Goal: Information Seeking & Learning: Check status

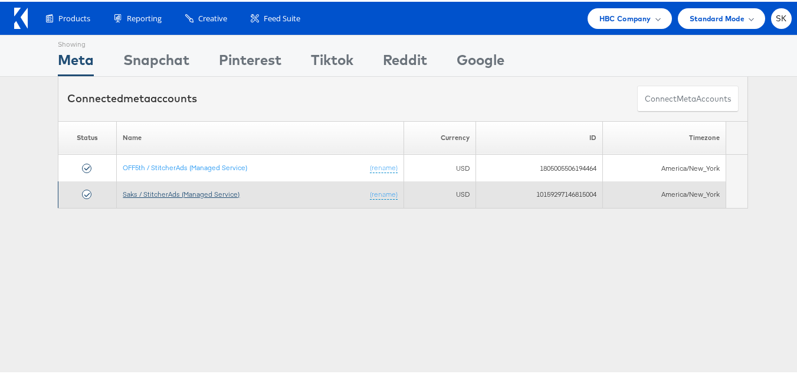
click at [194, 192] on link "Saks / StitcherAds (Managed Service)" at bounding box center [181, 192] width 117 height 9
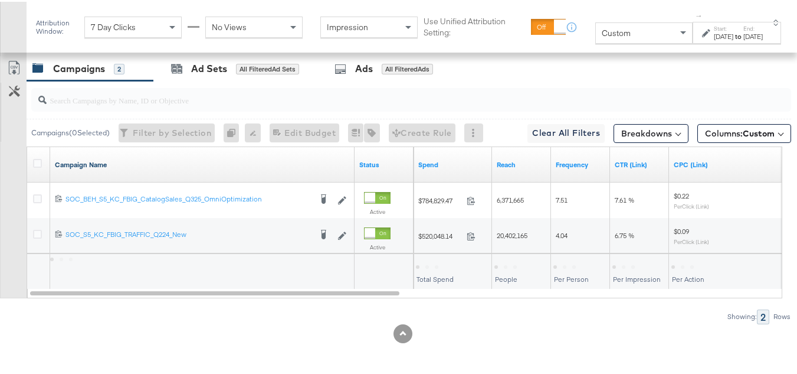
scroll to position [549, 0]
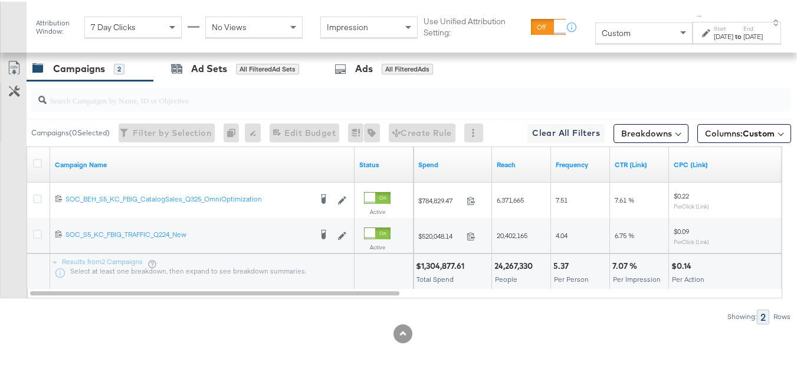
click at [744, 40] on div "Sep 30th 2025" at bounding box center [753, 34] width 19 height 9
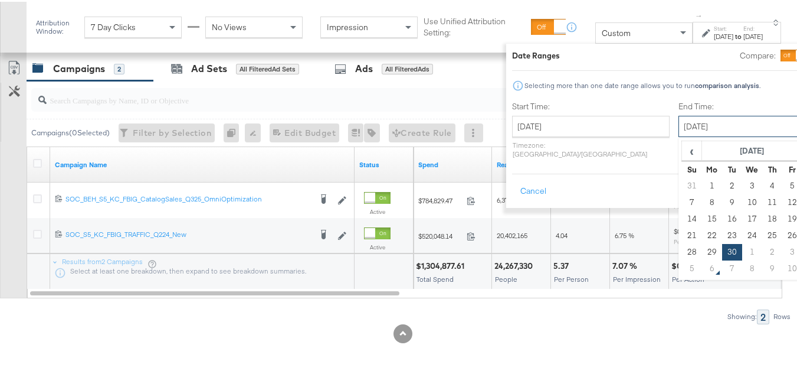
click at [683, 130] on input "September 30th 2025" at bounding box center [741, 124] width 124 height 21
click at [783, 248] on td "31" at bounding box center [793, 250] width 20 height 17
type input "October 31st 2025"
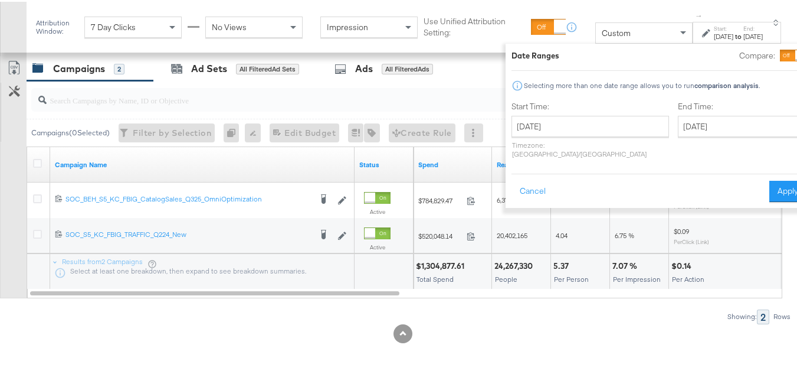
click at [757, 171] on div "Cancel Apply" at bounding box center [659, 185] width 295 height 29
click at [770, 179] on button "Apply" at bounding box center [788, 189] width 37 height 21
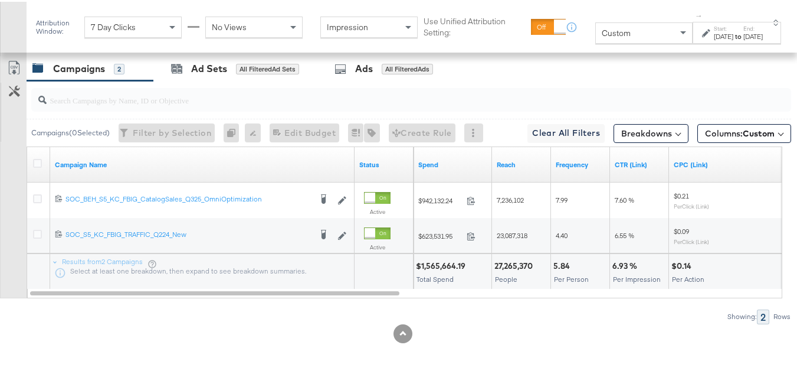
click at [42, 163] on div at bounding box center [39, 163] width 12 height 12
click at [37, 160] on icon at bounding box center [37, 161] width 9 height 9
click at [0, 0] on input "checkbox" at bounding box center [0, 0] width 0 height 0
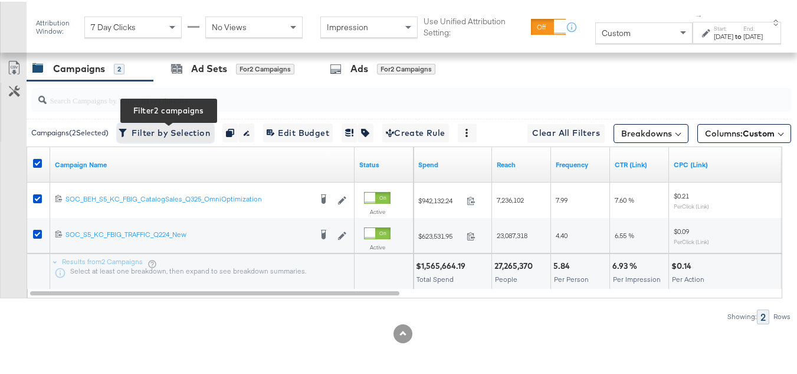
click at [177, 132] on span "Filter by Selection Filter 2 campaigns" at bounding box center [165, 131] width 89 height 15
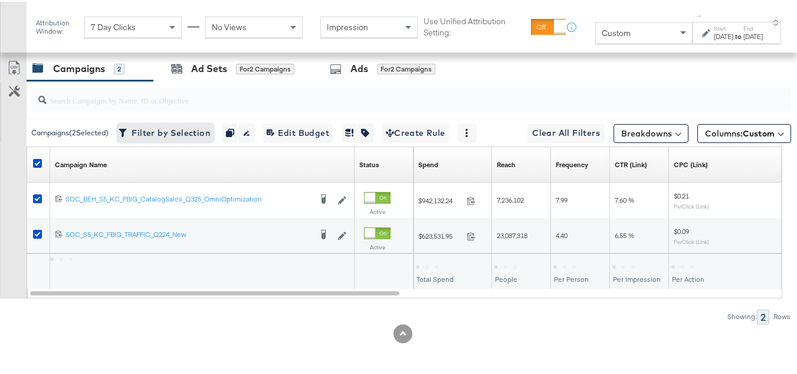
scroll to position [513, 0]
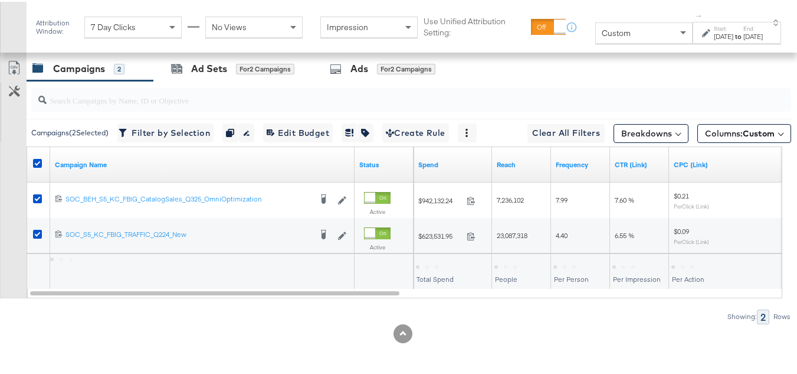
click at [744, 32] on div "Oct 31st 2025" at bounding box center [753, 34] width 19 height 9
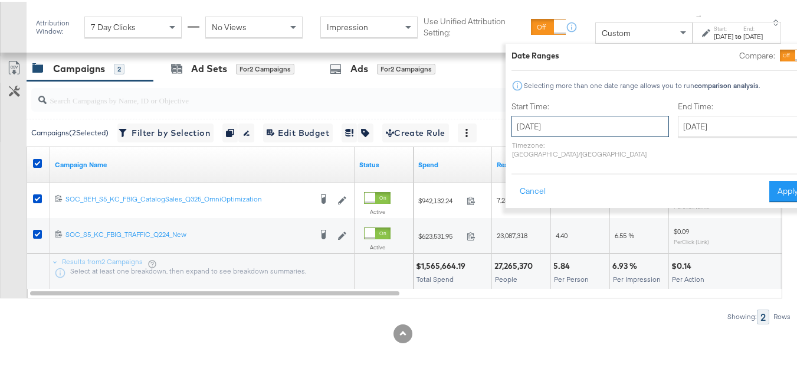
click at [568, 134] on input "September 1st 2025" at bounding box center [591, 124] width 158 height 21
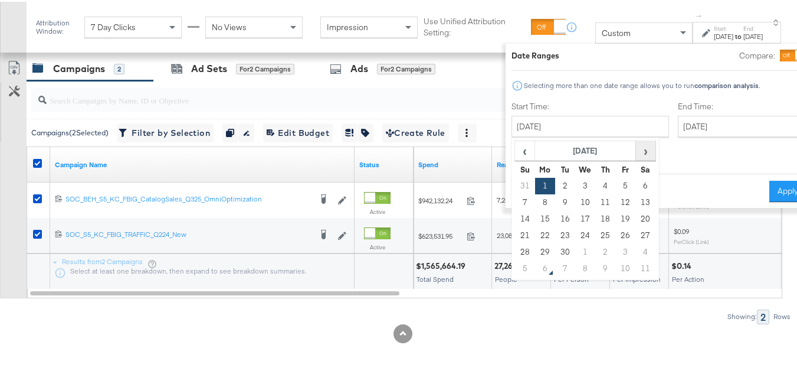
click at [636, 144] on th "›" at bounding box center [646, 149] width 20 height 20
click at [575, 179] on td "1" at bounding box center [585, 184] width 20 height 17
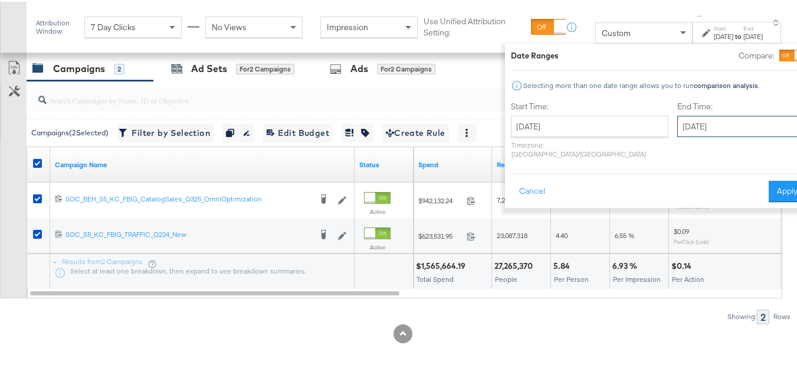
click at [709, 125] on input "October 31st 2025" at bounding box center [740, 124] width 124 height 21
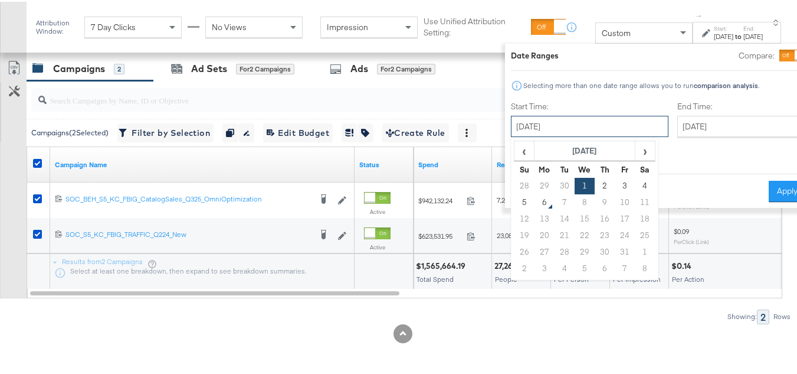
click at [554, 123] on input "October 1st 2025" at bounding box center [590, 124] width 158 height 21
click at [515, 185] on td "28" at bounding box center [525, 184] width 20 height 17
type input "September 28th 2025"
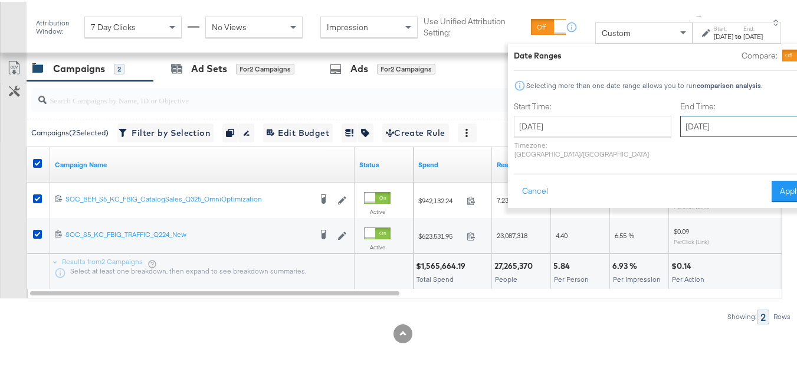
click at [680, 126] on input "October 31st 2025" at bounding box center [742, 124] width 124 height 21
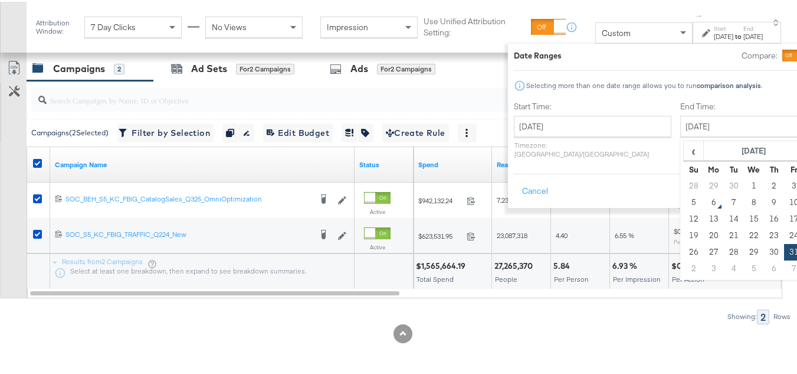
type input "October 4th 2025"
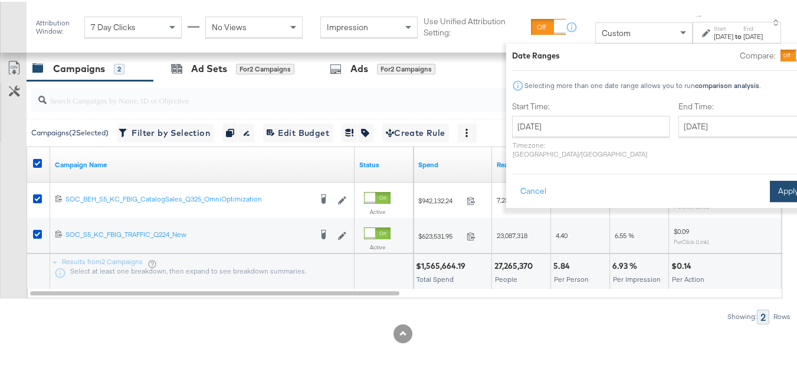
click at [770, 182] on button "Apply" at bounding box center [788, 189] width 37 height 21
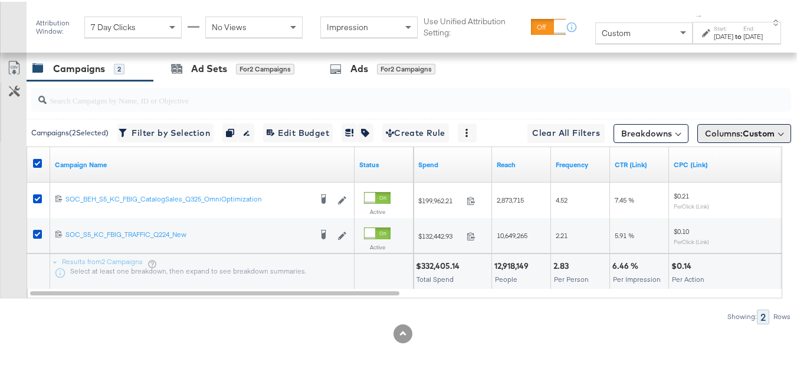
click at [708, 141] on button "Columns: Custom" at bounding box center [745, 131] width 94 height 19
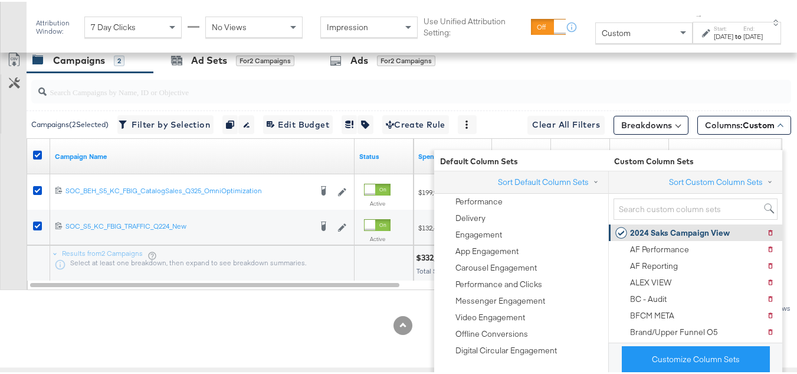
click at [663, 225] on div "2024 Saks Campaign View" at bounding box center [680, 230] width 100 height 11
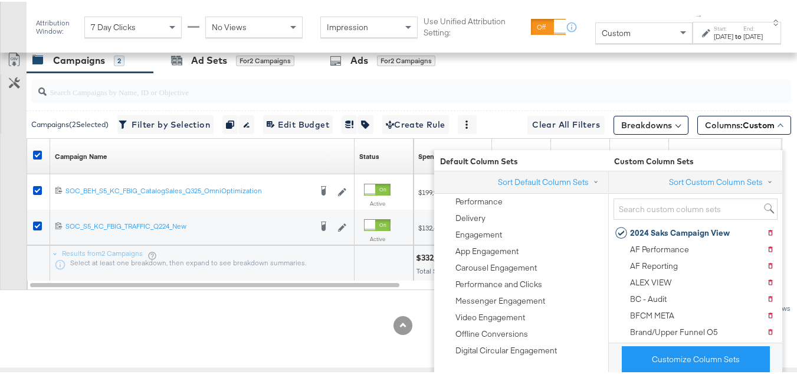
click at [0, 225] on div "Customize KPIs Export as CSV" at bounding box center [13, 167] width 27 height 242
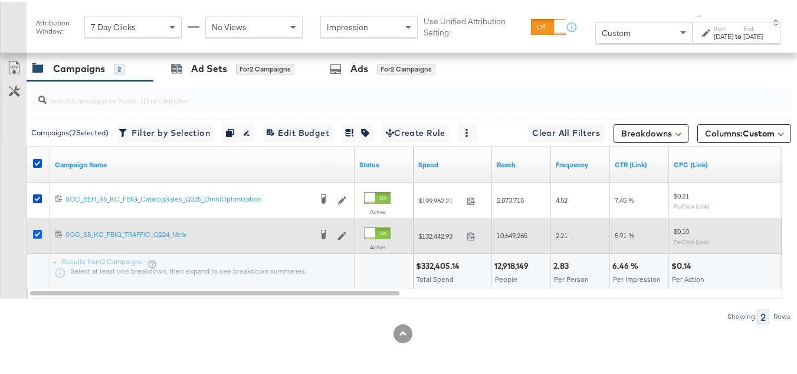
click at [35, 232] on icon at bounding box center [37, 232] width 9 height 9
click at [0, 0] on input "checkbox" at bounding box center [0, 0] width 0 height 0
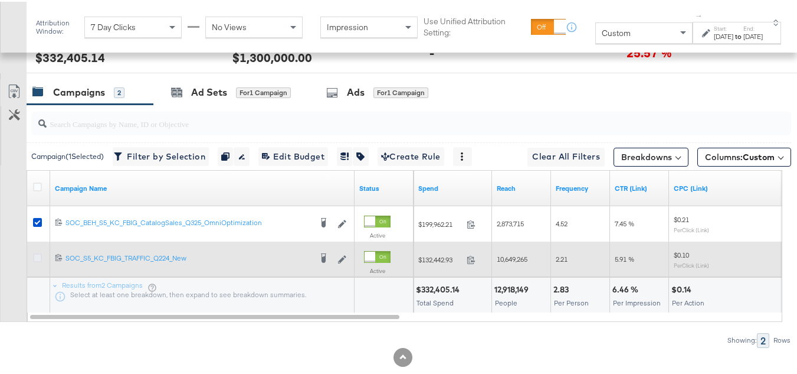
scroll to position [454, 0]
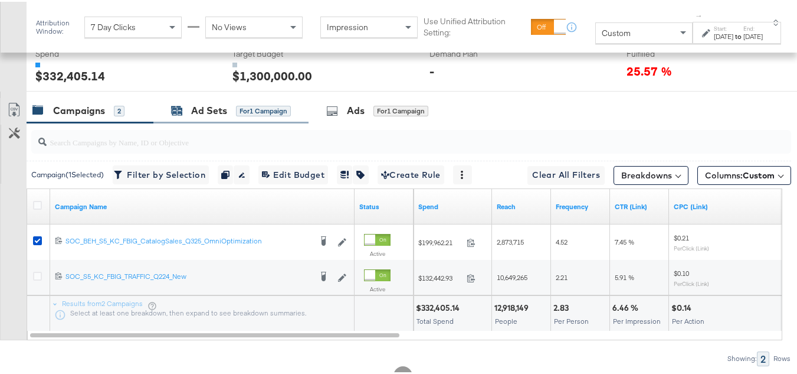
click at [217, 116] on div "Ad Sets" at bounding box center [209, 109] width 36 height 14
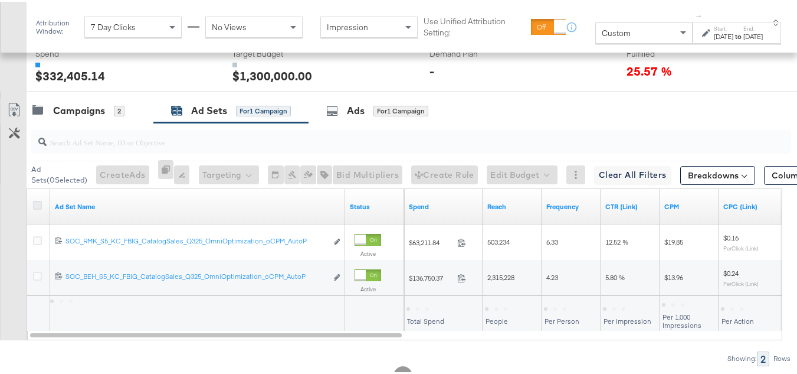
click at [38, 208] on icon at bounding box center [37, 203] width 9 height 9
click at [0, 0] on input "checkbox" at bounding box center [0, 0] width 0 height 0
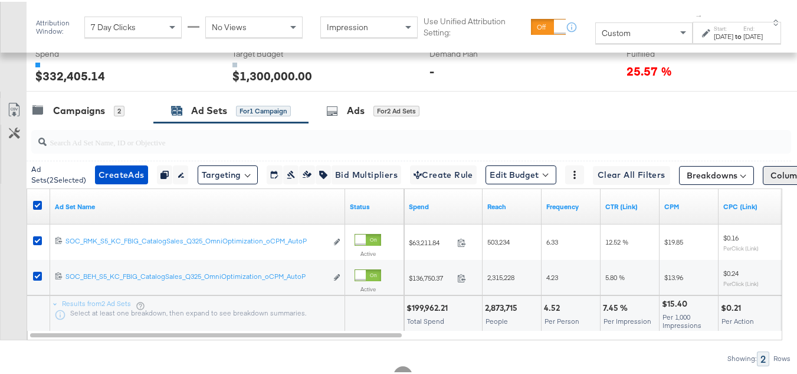
click at [780, 183] on button "Columns: Custom" at bounding box center [810, 173] width 94 height 19
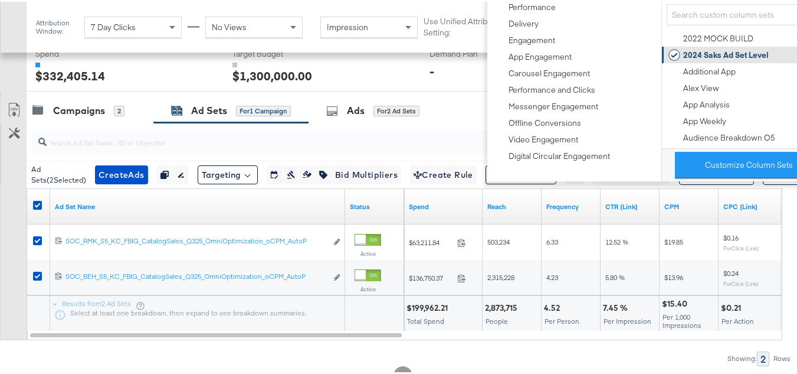
click at [696, 53] on div "2024 Saks Ad Set Level" at bounding box center [726, 53] width 86 height 11
click at [0, 267] on div "Customize KPIs Export as CSV" at bounding box center [13, 217] width 27 height 242
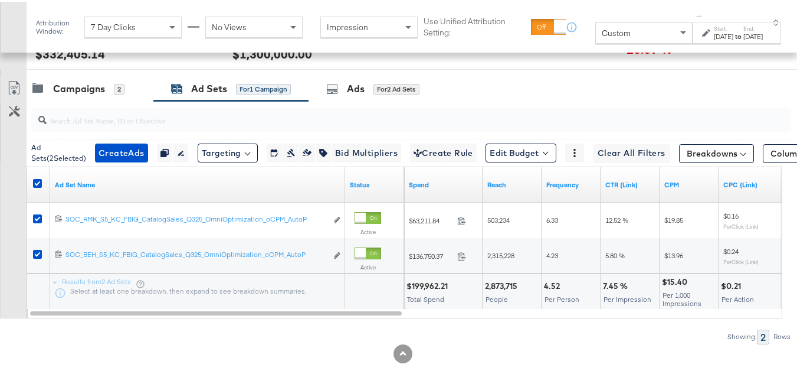
scroll to position [454, 0]
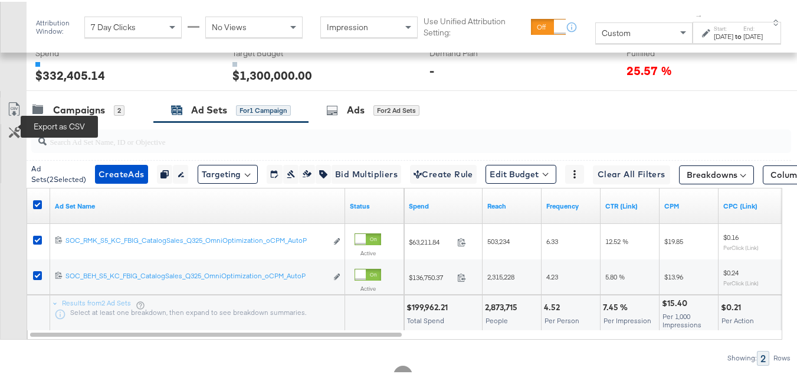
click at [11, 114] on icon at bounding box center [14, 107] width 14 height 14
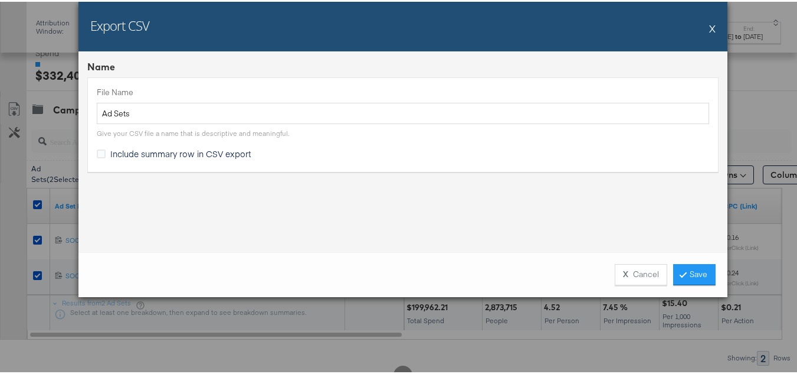
click at [130, 152] on span "Include summary row in CSV export" at bounding box center [180, 152] width 141 height 12
click at [0, 0] on input "Include summary row in CSV export" at bounding box center [0, 0] width 0 height 0
click at [695, 275] on link "Save" at bounding box center [694, 272] width 42 height 21
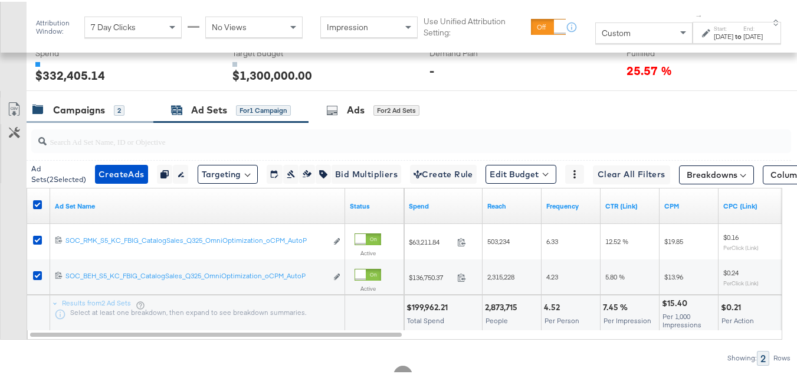
click at [86, 115] on div "Campaigns" at bounding box center [79, 109] width 52 height 14
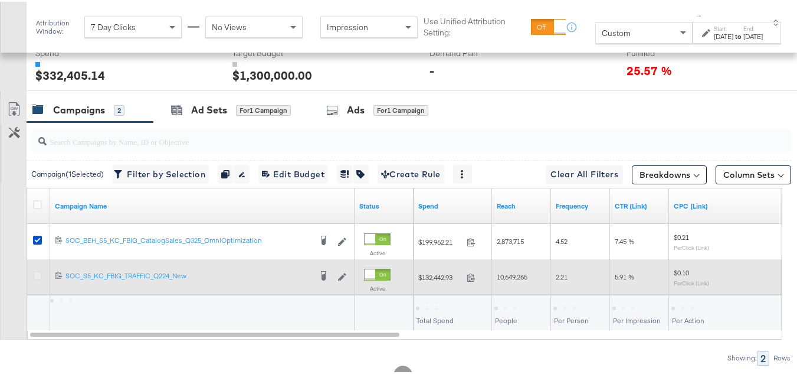
click at [34, 278] on icon at bounding box center [37, 273] width 9 height 9
click at [0, 0] on input "checkbox" at bounding box center [0, 0] width 0 height 0
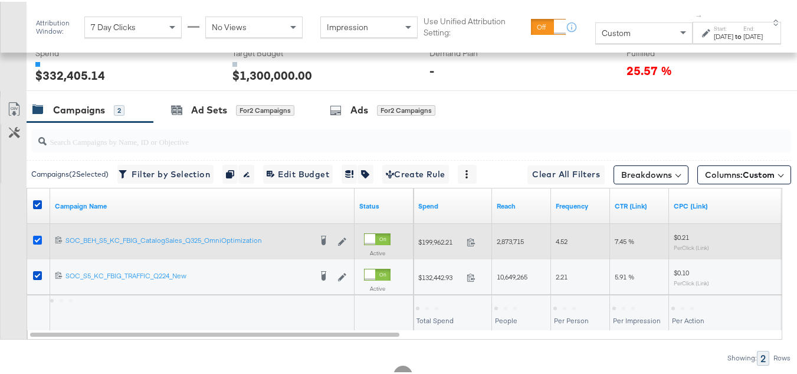
click at [34, 243] on icon at bounding box center [37, 238] width 9 height 9
click at [0, 0] on input "checkbox" at bounding box center [0, 0] width 0 height 0
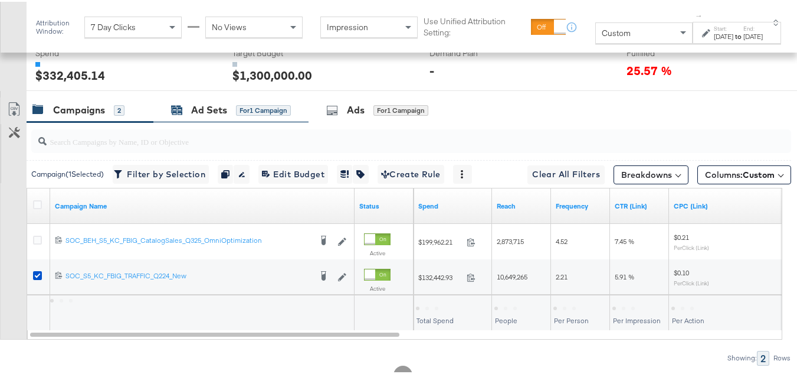
click at [175, 114] on icon at bounding box center [176, 108] width 11 height 11
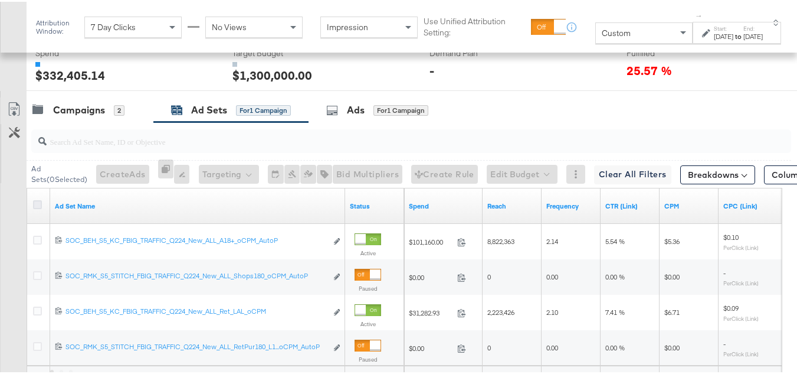
click at [34, 207] on icon at bounding box center [37, 202] width 9 height 9
click at [0, 0] on input "checkbox" at bounding box center [0, 0] width 0 height 0
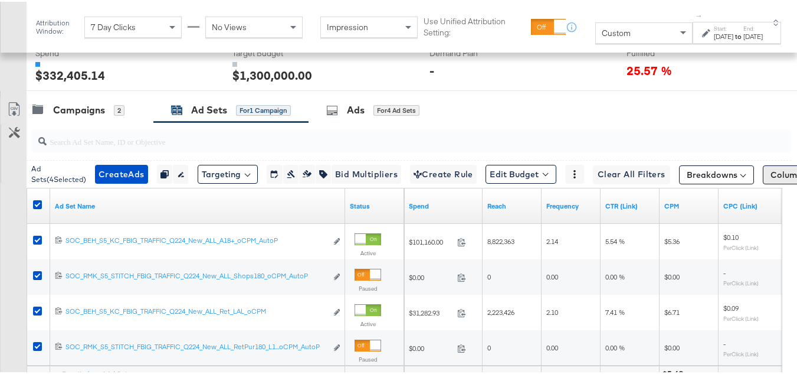
click at [771, 179] on span "Columns: Custom" at bounding box center [806, 173] width 70 height 12
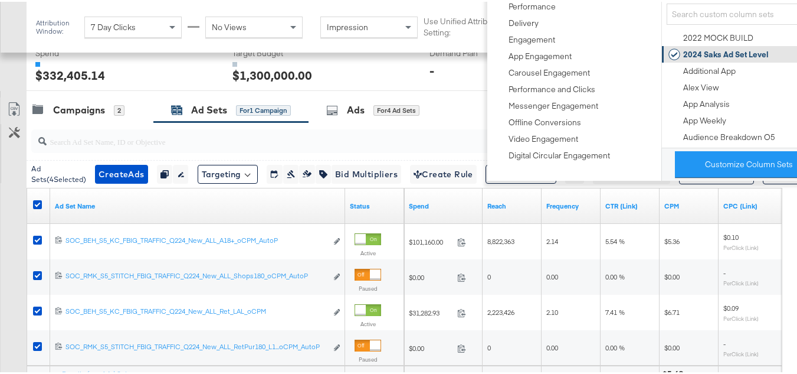
click at [698, 46] on div "2024 Saks Ad Set Level" at bounding box center [719, 52] width 100 height 17
click at [0, 202] on div "Customize KPIs Export as CSV" at bounding box center [13, 252] width 27 height 313
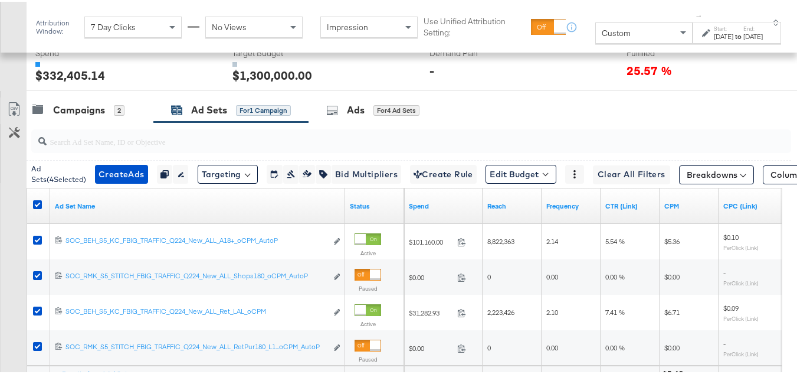
scroll to position [513, 0]
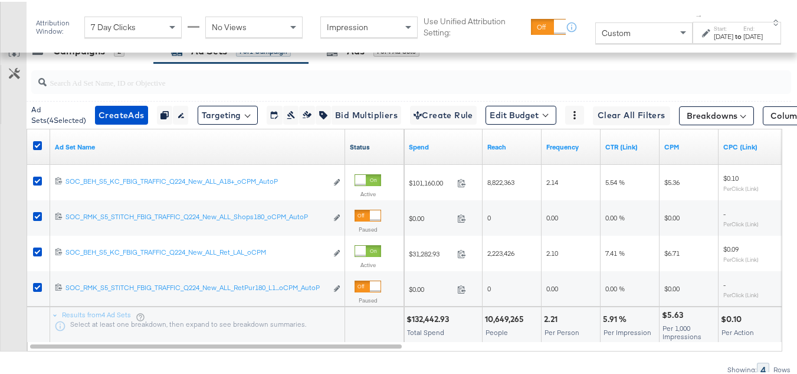
click at [365, 150] on link "Status" at bounding box center [375, 144] width 50 height 9
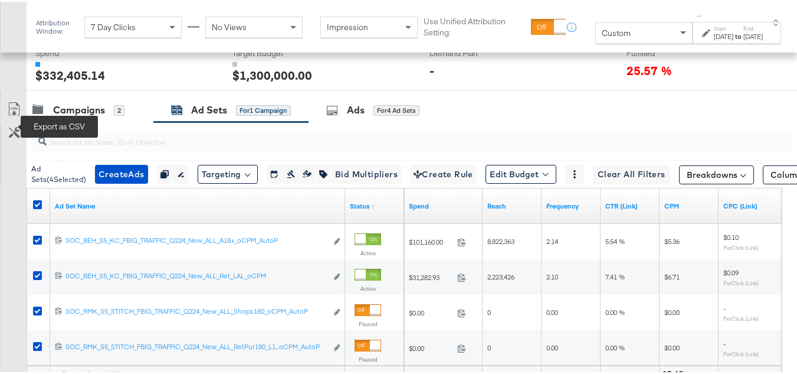
click at [20, 114] on icon at bounding box center [14, 107] width 14 height 14
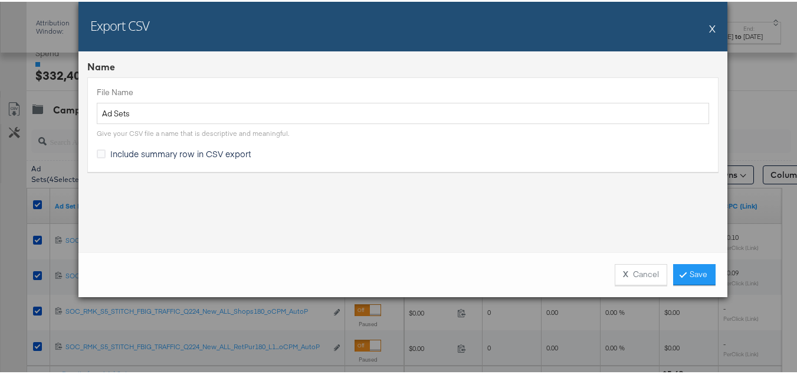
click at [135, 153] on span "Include summary row in CSV export" at bounding box center [180, 152] width 141 height 12
click at [0, 0] on input "Include summary row in CSV export" at bounding box center [0, 0] width 0 height 0
click at [699, 267] on link "Save" at bounding box center [694, 272] width 42 height 21
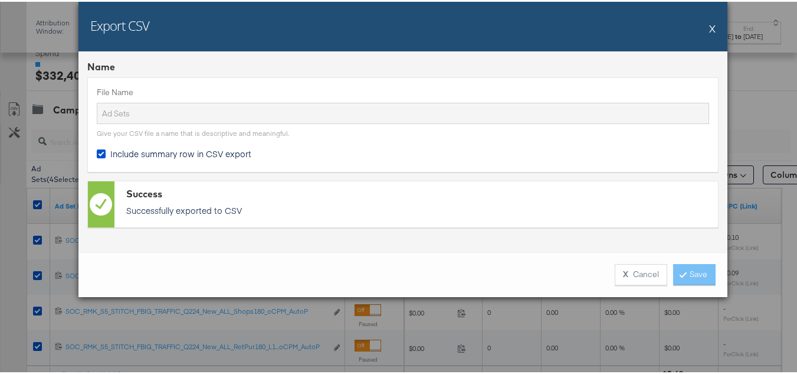
click at [653, 37] on div "Export CSV X" at bounding box center [402, 25] width 649 height 50
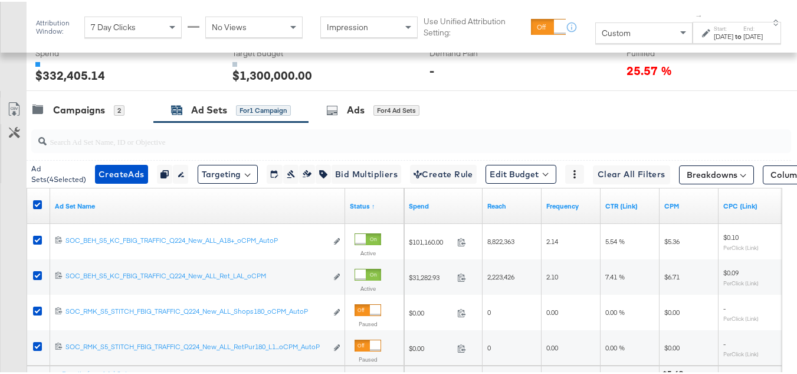
drag, startPoint x: 7, startPoint y: 68, endPoint x: 43, endPoint y: 10, distance: 68.6
click at [86, 116] on div "Campaigns 2" at bounding box center [90, 108] width 127 height 25
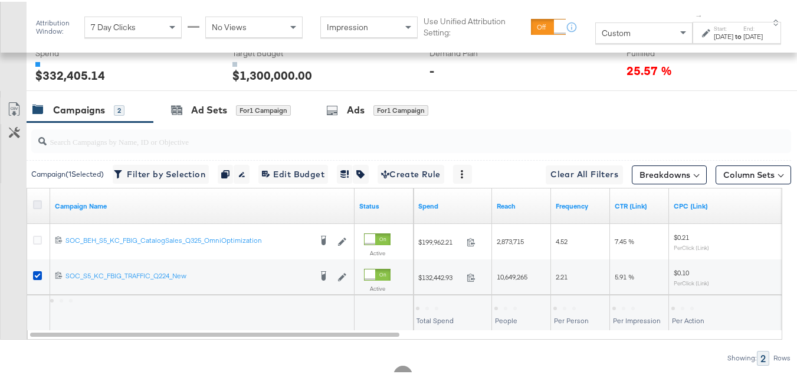
click at [39, 207] on icon at bounding box center [37, 202] width 9 height 9
click at [0, 0] on input "checkbox" at bounding box center [0, 0] width 0 height 0
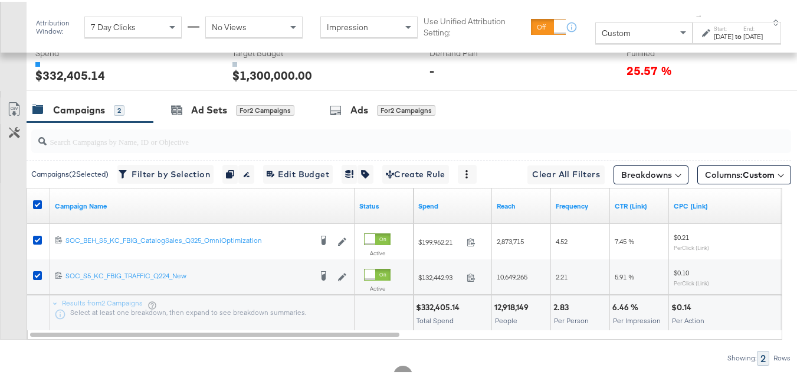
click at [440, 311] on div "$332,405.14" at bounding box center [439, 305] width 47 height 11
copy div "$332,405.14"
click at [490, 328] on div "$332,405.14 Total Spend" at bounding box center [453, 310] width 78 height 35
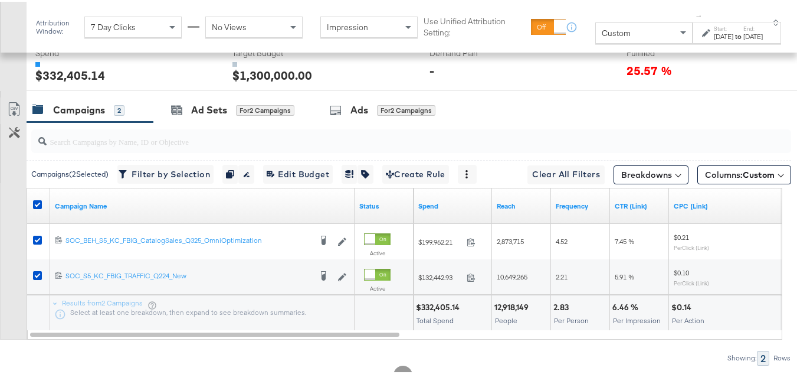
click at [509, 311] on div "12,918,149" at bounding box center [514, 305] width 38 height 11
copy div "12,918,149"
click at [562, 311] on div "2.83" at bounding box center [563, 305] width 19 height 11
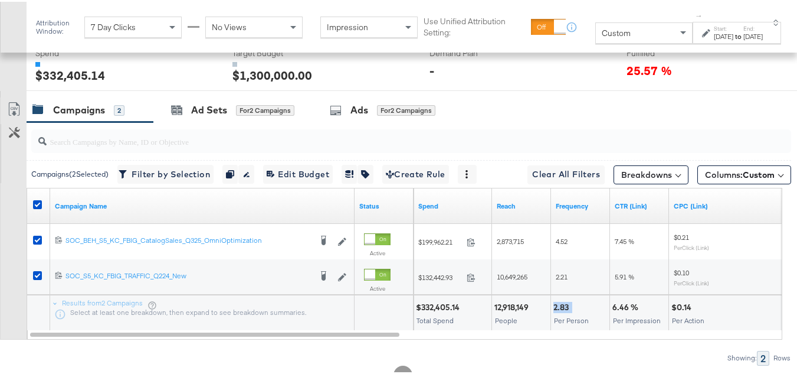
copy div "2.83"
click at [623, 311] on div "6.46 %" at bounding box center [628, 305] width 30 height 11
copy div "6.46 %"
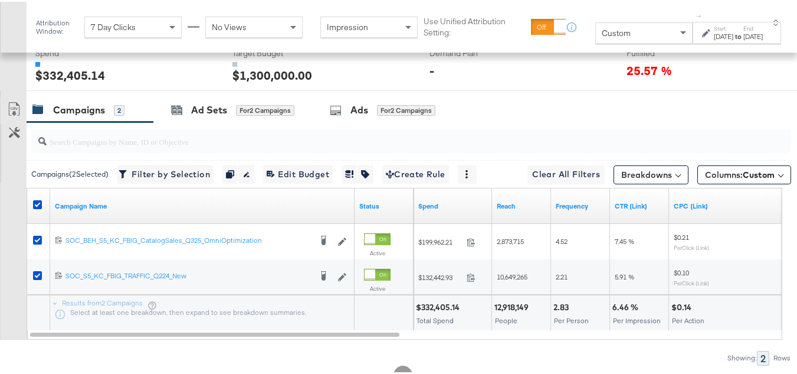
click at [675, 311] on div "$0.14" at bounding box center [684, 305] width 24 height 11
copy div "$0.14"
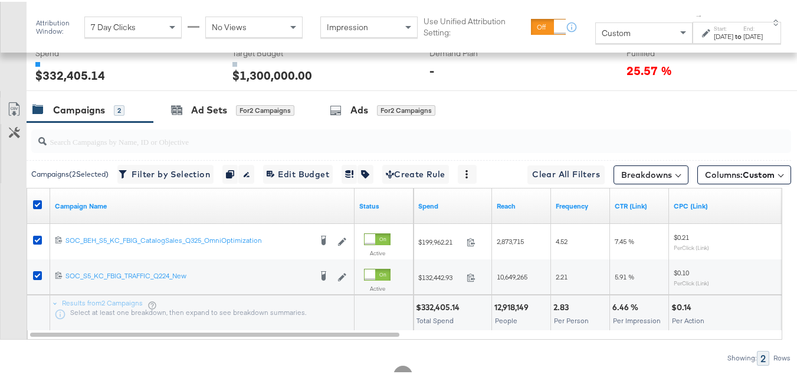
click at [580, 311] on div at bounding box center [589, 305] width 35 height 11
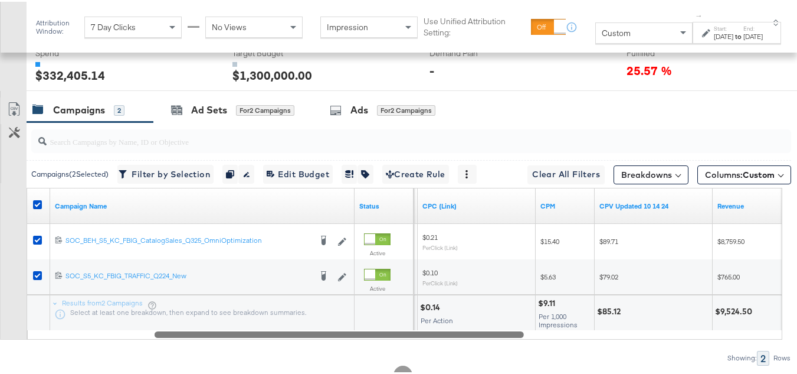
drag, startPoint x: 375, startPoint y: 352, endPoint x: 505, endPoint y: 366, distance: 130.5
click at [503, 363] on div "Campaigns ( 2 Selected) Filter by Selection Filter 2 campaigns Duplicate 2 camp…" at bounding box center [395, 241] width 791 height 243
click at [539, 307] on div "$9.11" at bounding box center [545, 301] width 21 height 11
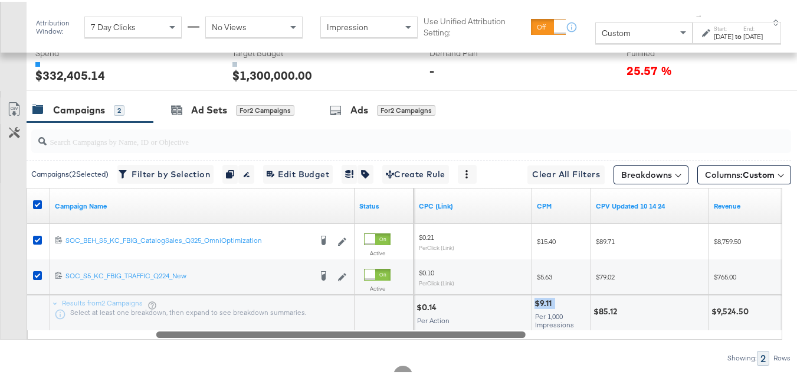
copy div "$9.11"
click at [520, 323] on div "Per Action" at bounding box center [473, 319] width 113 height 8
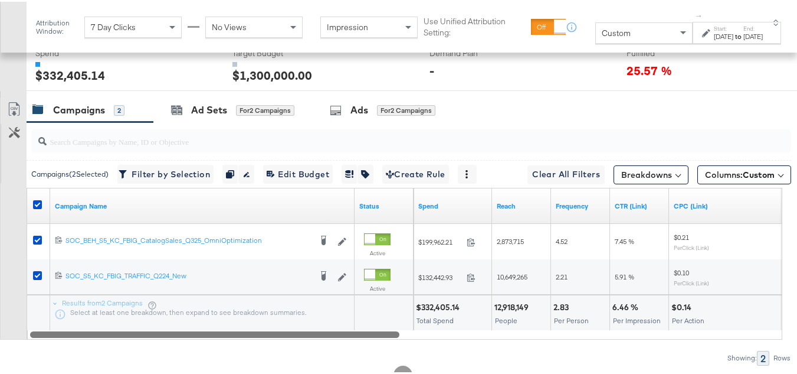
drag, startPoint x: 506, startPoint y: 351, endPoint x: 50, endPoint y: 22, distance: 562.7
click at [94, 338] on div "Campaign Name Status Spend Reach Frequency CTR (Link) CPC (Link) 12022630065009…" at bounding box center [405, 262] width 756 height 152
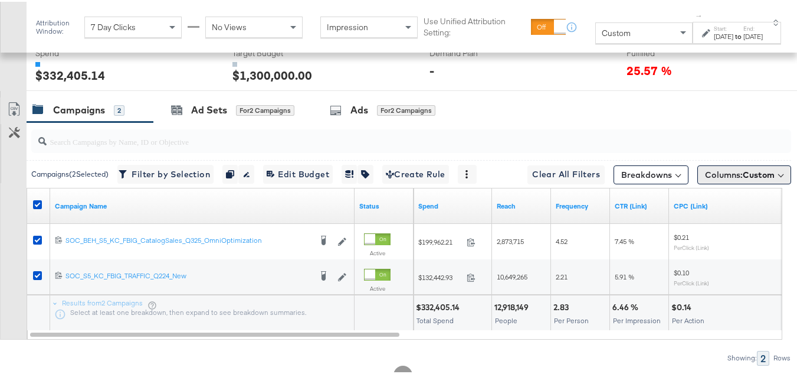
click at [755, 178] on span "Custom" at bounding box center [759, 173] width 32 height 11
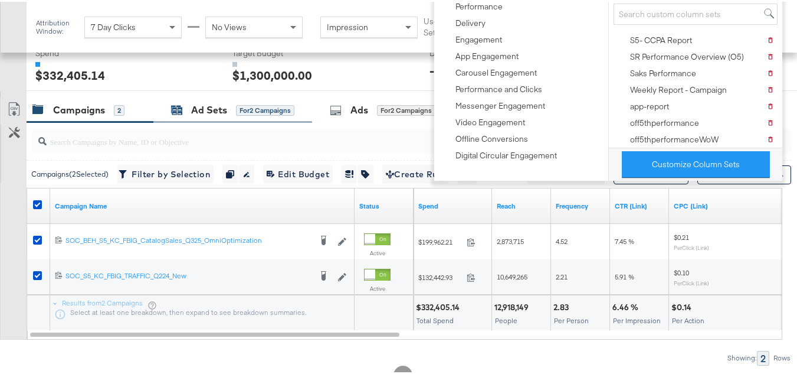
click at [219, 115] on div "Ad Sets" at bounding box center [209, 109] width 36 height 14
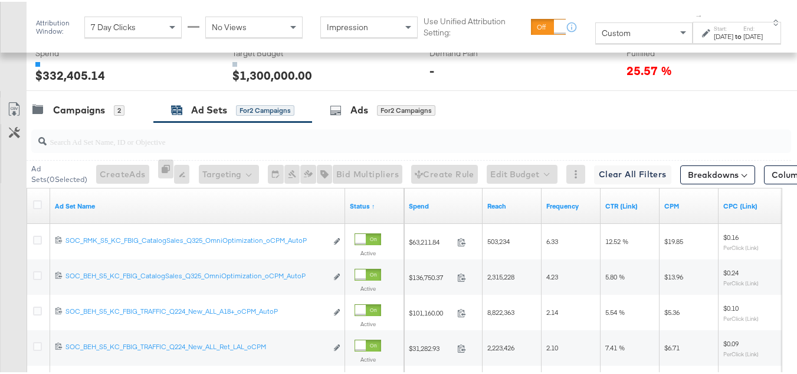
click at [33, 210] on div at bounding box center [39, 204] width 12 height 12
click at [35, 207] on icon at bounding box center [37, 202] width 9 height 9
click at [0, 0] on input "checkbox" at bounding box center [0, 0] width 0 height 0
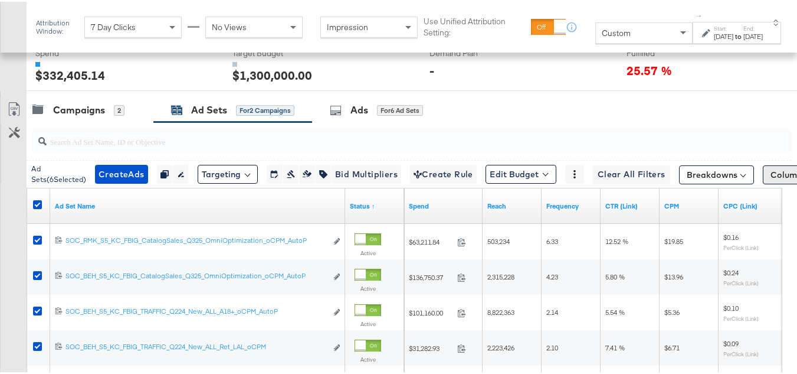
click at [763, 182] on button "Columns: Custom" at bounding box center [810, 172] width 94 height 19
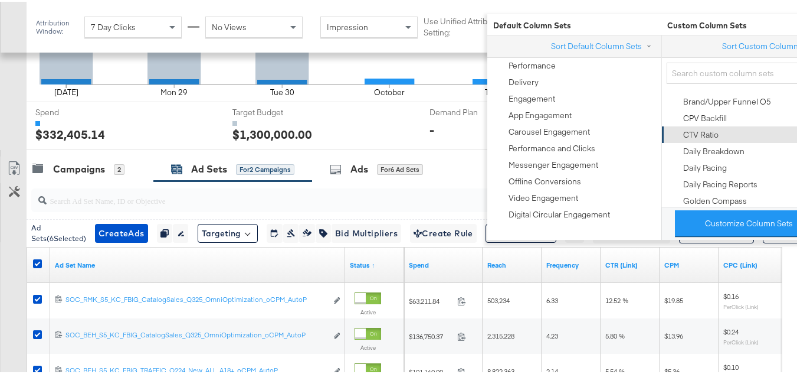
scroll to position [413, 0]
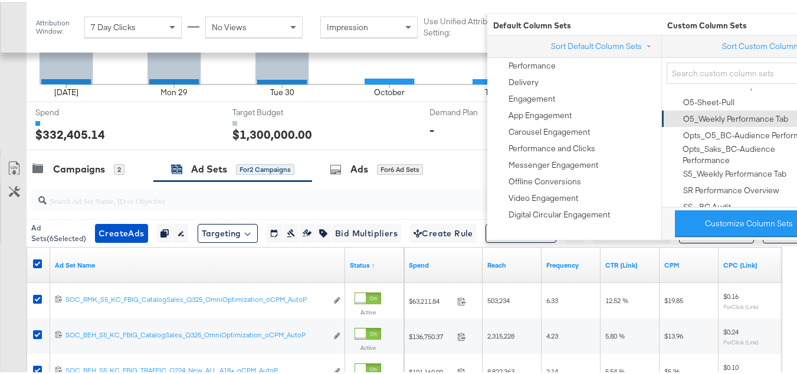
click at [739, 123] on div "O5_Weekly Performance Tab" at bounding box center [735, 117] width 105 height 11
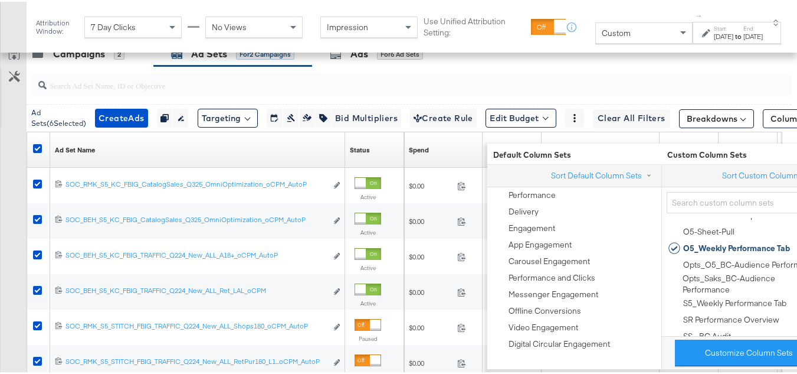
scroll to position [513, 0]
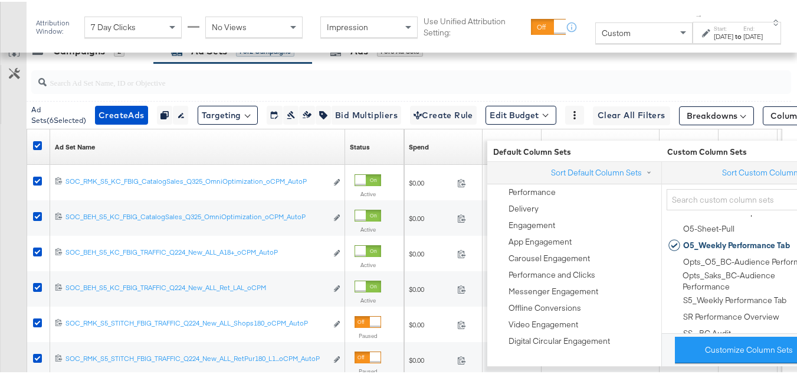
click at [0, 259] on div "Customize KPIs Export as CSV" at bounding box center [13, 229] width 27 height 384
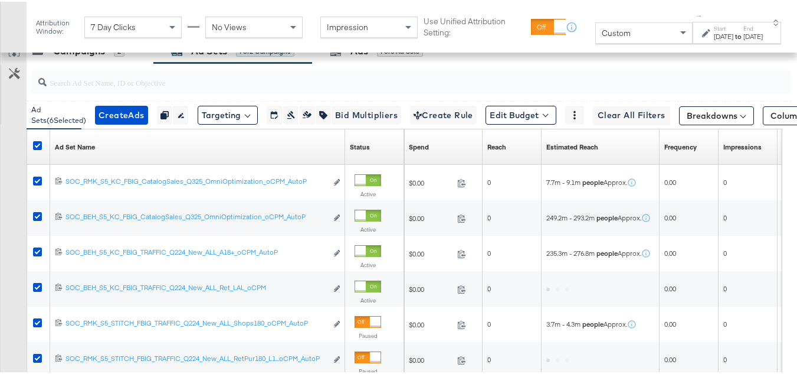
click at [0, 259] on div "Customize KPIs Export as CSV" at bounding box center [13, 229] width 27 height 384
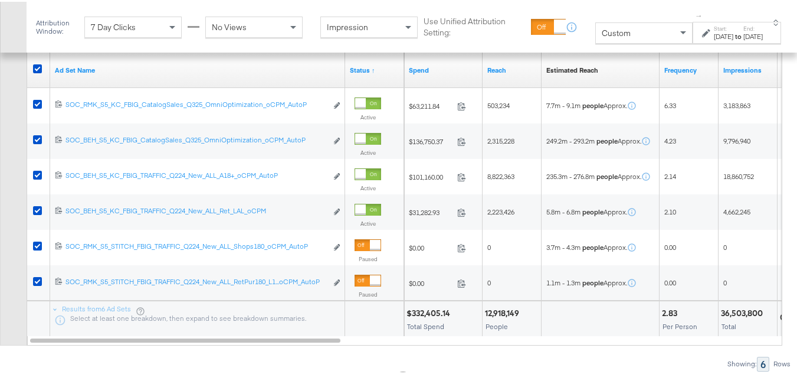
scroll to position [572, 0]
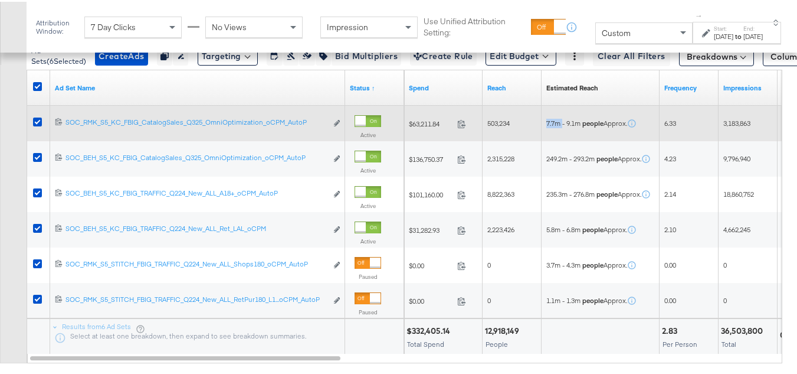
drag, startPoint x: 558, startPoint y: 138, endPoint x: 546, endPoint y: 138, distance: 12.4
click at [546, 131] on div "7.7m - 9.1m people Approx." at bounding box center [601, 121] width 118 height 19
copy span "7.7m"
click at [585, 139] on div "7.7m - 9.1m people Approx." at bounding box center [601, 121] width 118 height 35
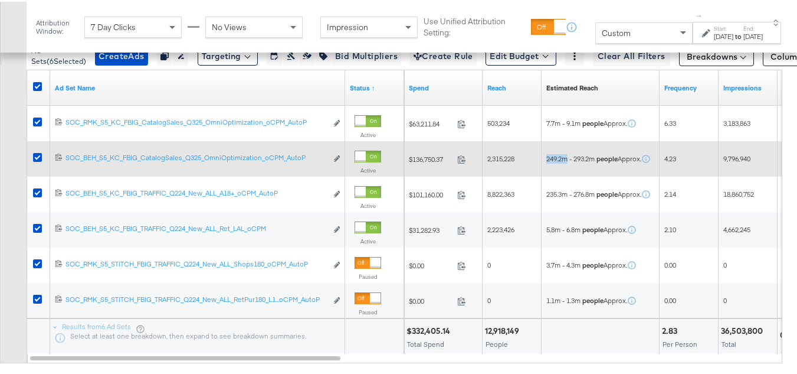
drag, startPoint x: 567, startPoint y: 176, endPoint x: 543, endPoint y: 175, distance: 24.2
click at [543, 166] on div "249.2m - 293.2m people Approx." at bounding box center [601, 157] width 118 height 19
copy span "249.2m"
click at [568, 162] on span "249.2m - 293.2m people Approx." at bounding box center [594, 156] width 95 height 9
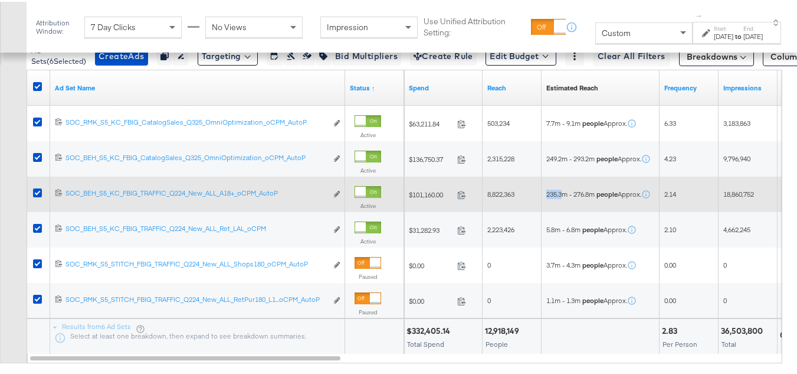
drag, startPoint x: 554, startPoint y: 210, endPoint x: 545, endPoint y: 210, distance: 8.9
click at [545, 202] on div "235.3m - 276.8m people Approx." at bounding box center [601, 192] width 118 height 19
click at [564, 202] on div "235.3m - 276.8m people Approx." at bounding box center [601, 192] width 118 height 19
drag, startPoint x: 568, startPoint y: 209, endPoint x: 545, endPoint y: 208, distance: 23.6
click at [545, 202] on div "235.3m - 276.8m people Approx." at bounding box center [601, 192] width 118 height 19
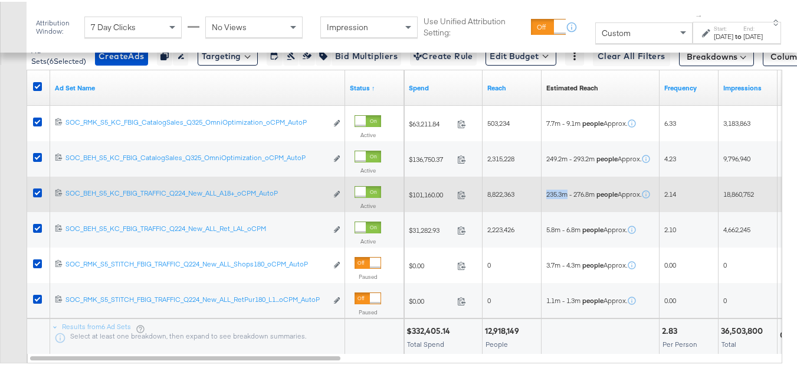
copy span "235.3m"
click at [572, 210] on div "235.3m - 276.8m people Approx." at bounding box center [601, 192] width 118 height 35
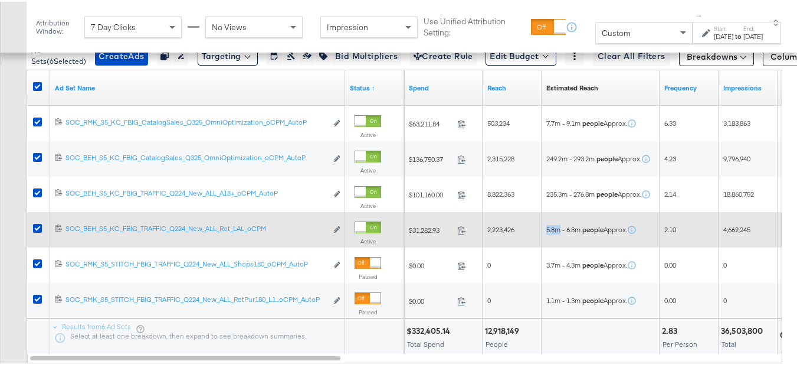
drag, startPoint x: 560, startPoint y: 242, endPoint x: 544, endPoint y: 243, distance: 16.0
click at [544, 237] on div "5.8m - 6.8m people Approx." at bounding box center [601, 227] width 118 height 19
copy span "5.8m"
click at [566, 237] on div "5.8m - 6.8m people Approx." at bounding box center [601, 227] width 118 height 19
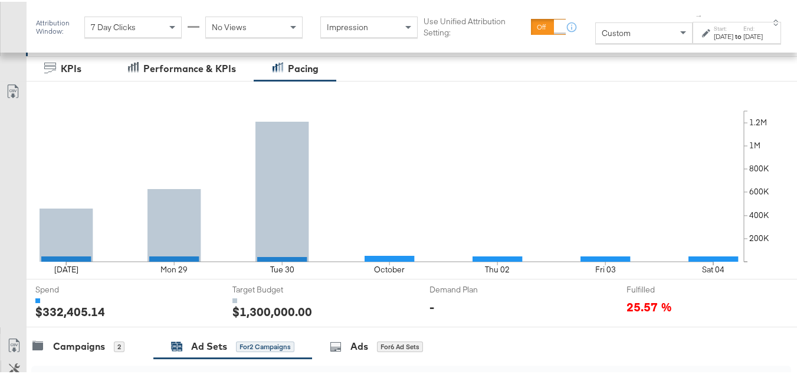
scroll to position [0, 0]
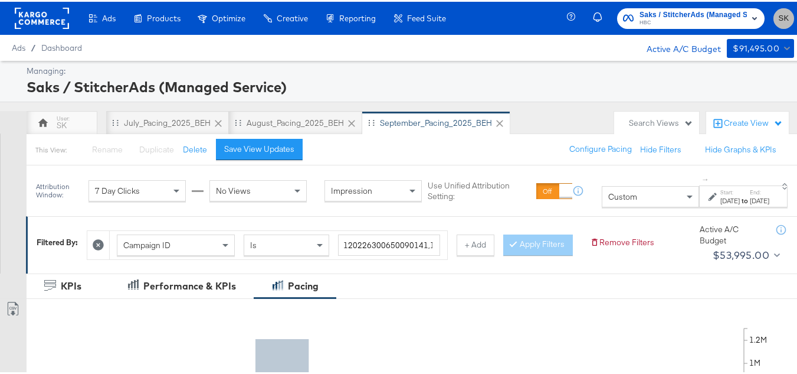
click at [778, 22] on span "SK" at bounding box center [783, 17] width 11 height 14
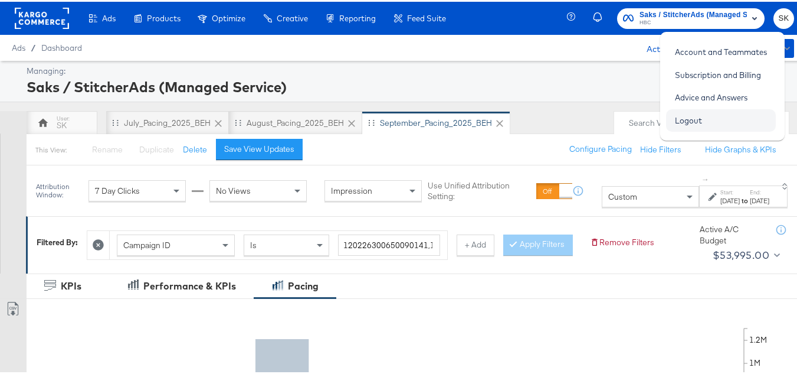
click at [689, 124] on link "Logout" at bounding box center [688, 118] width 45 height 21
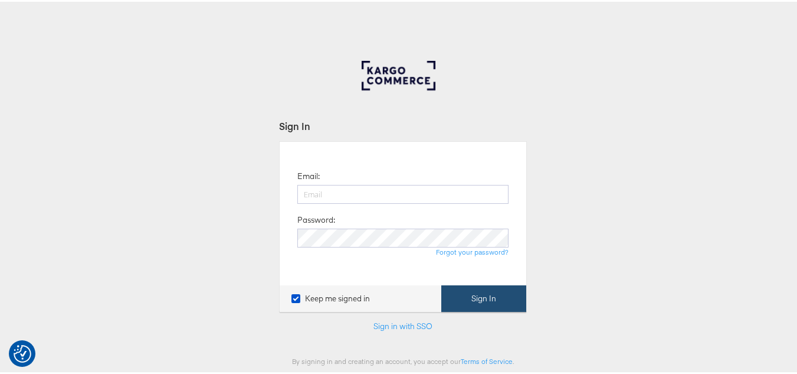
type input "[PERSON_NAME][EMAIL_ADDRESS][DOMAIN_NAME]"
click at [475, 292] on button "Sign In" at bounding box center [483, 296] width 85 height 27
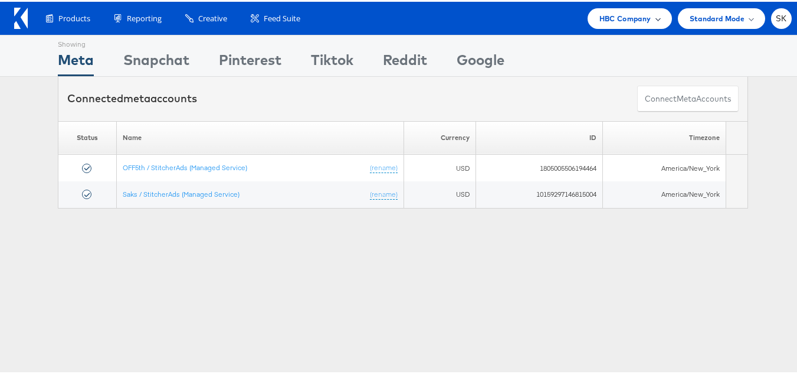
click at [616, 19] on span "HBC Company" at bounding box center [626, 17] width 52 height 12
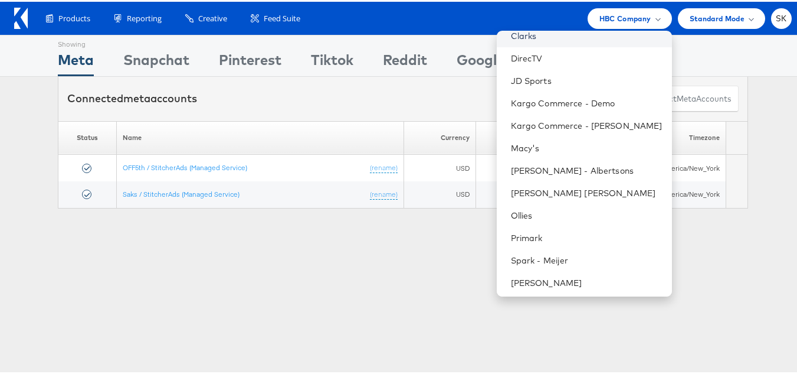
scroll to position [236, 0]
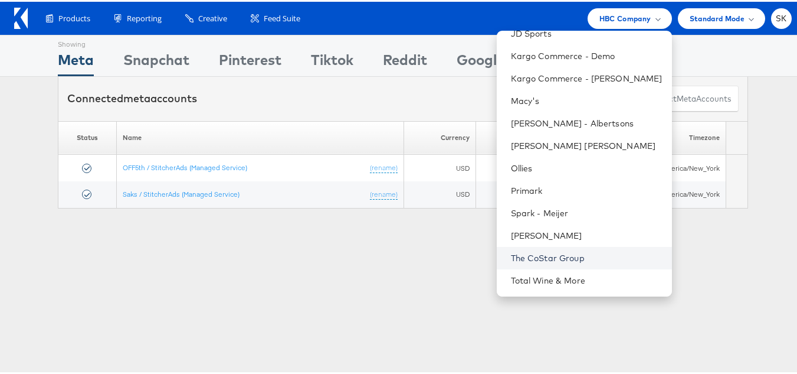
click at [553, 259] on link "The CoStar Group" at bounding box center [587, 256] width 152 height 12
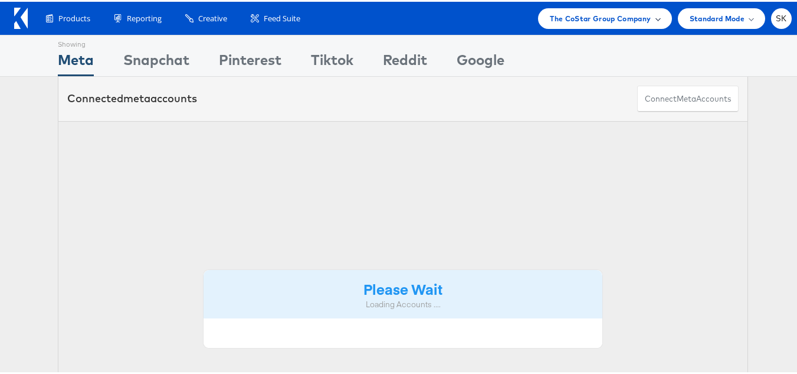
click at [603, 22] on span "The CoStar Group Company" at bounding box center [600, 17] width 101 height 12
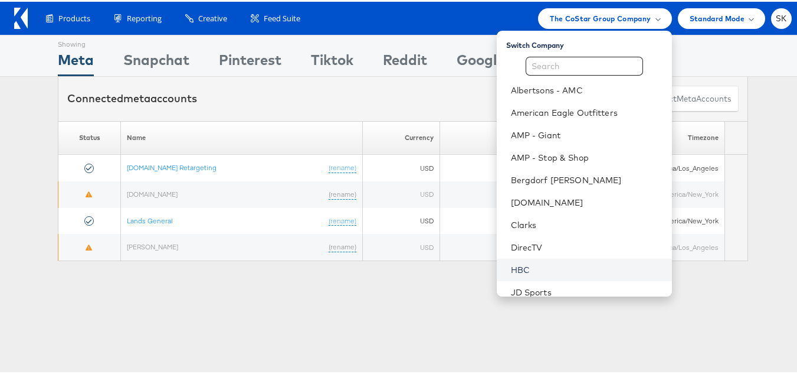
click at [515, 267] on link "HBC" at bounding box center [587, 268] width 152 height 12
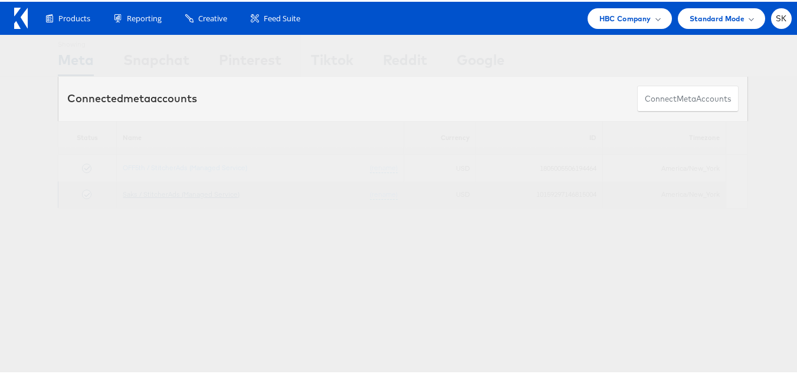
click at [191, 189] on link "Saks / StitcherAds (Managed Service)" at bounding box center [181, 192] width 117 height 9
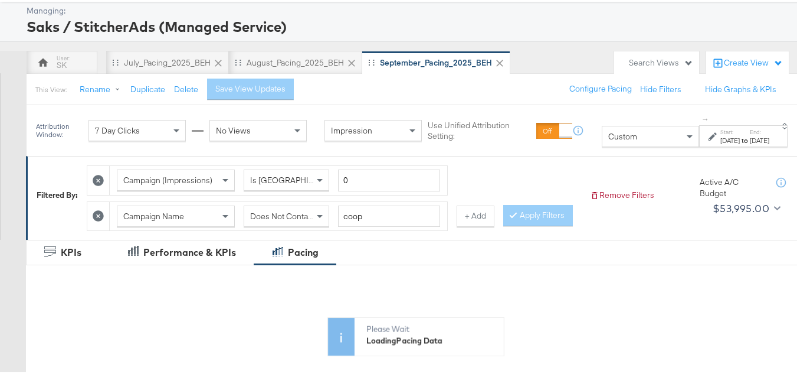
scroll to position [118, 0]
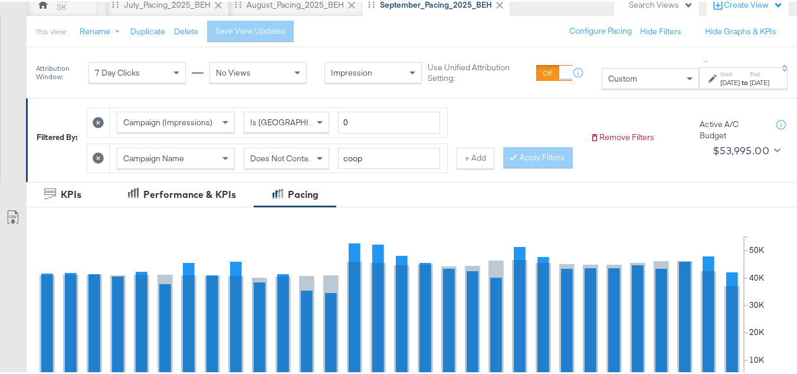
click at [606, 86] on div "Custom" at bounding box center [651, 77] width 96 height 20
click at [721, 80] on div "[DATE]" at bounding box center [730, 80] width 19 height 9
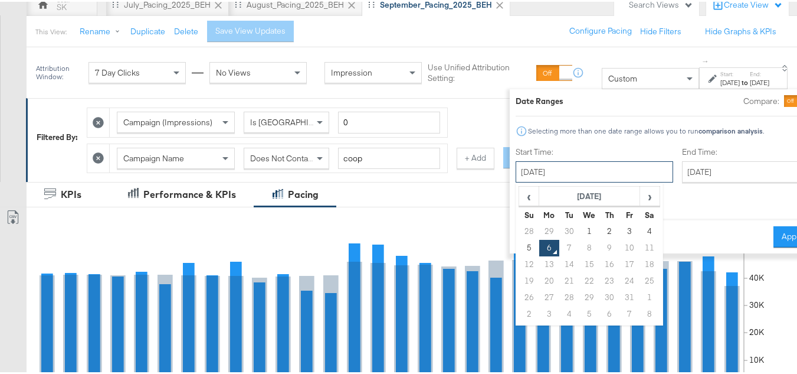
click at [549, 162] on input "[DATE]" at bounding box center [595, 169] width 158 height 21
click at [552, 181] on div "[DATE] ‹ [DATE] › Su Mo Tu We Th Fr Sa 28 29 30 1 2 3 4 5 6 7 8 9 10 11 12 13 1…" at bounding box center [595, 180] width 158 height 42
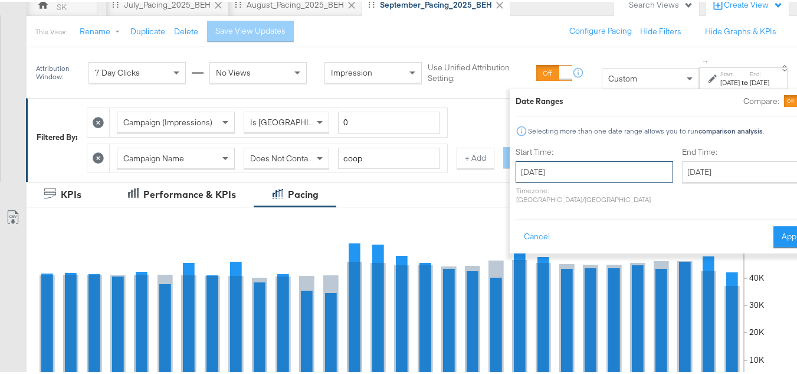
click at [554, 171] on input "[DATE]" at bounding box center [595, 169] width 158 height 21
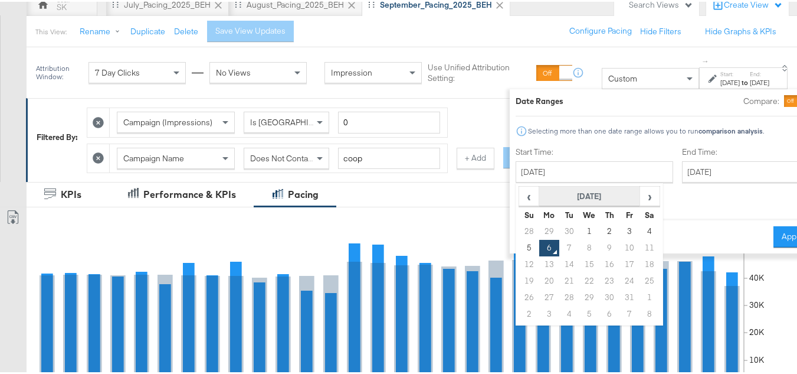
click at [563, 194] on th "[DATE]" at bounding box center [589, 195] width 101 height 20
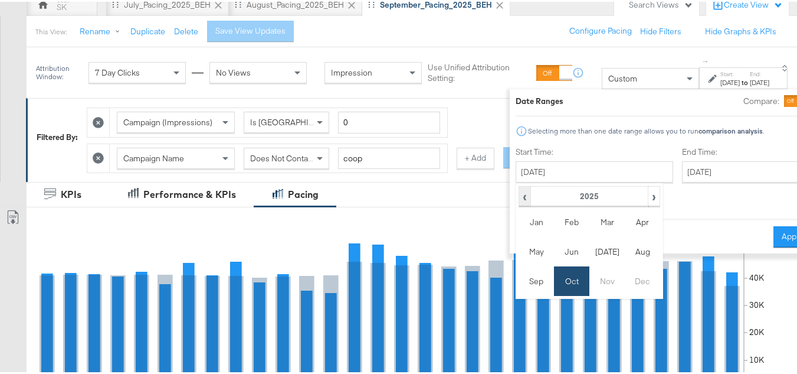
click at [520, 188] on span "‹" at bounding box center [525, 194] width 10 height 18
click at [554, 277] on td "Oct" at bounding box center [571, 279] width 35 height 30
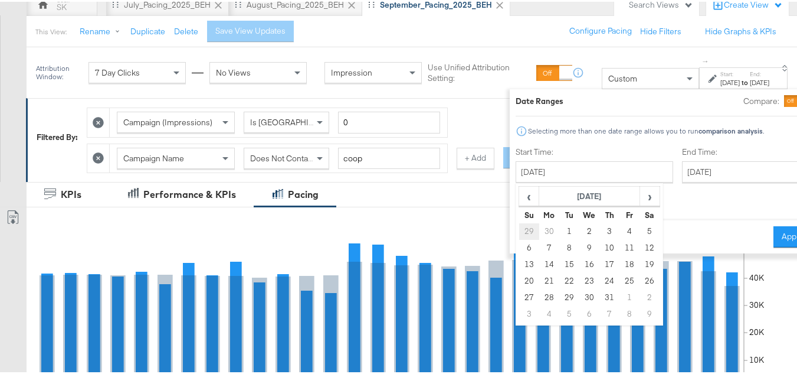
click at [519, 226] on td "29" at bounding box center [529, 229] width 20 height 17
type input "[DATE]"
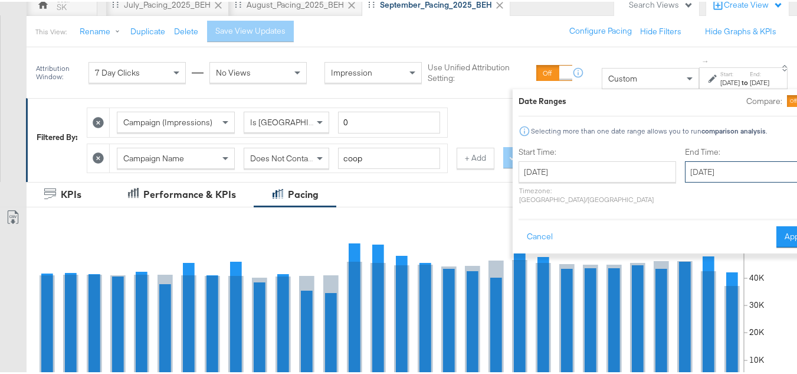
click at [685, 171] on input "[DATE]" at bounding box center [747, 169] width 124 height 21
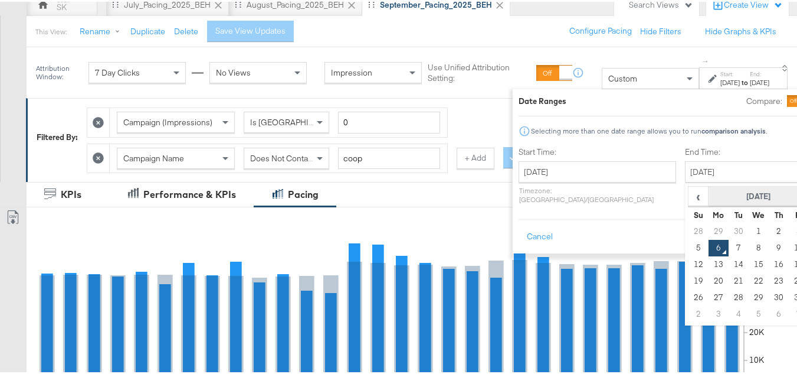
click at [709, 198] on th "[DATE]" at bounding box center [759, 195] width 101 height 20
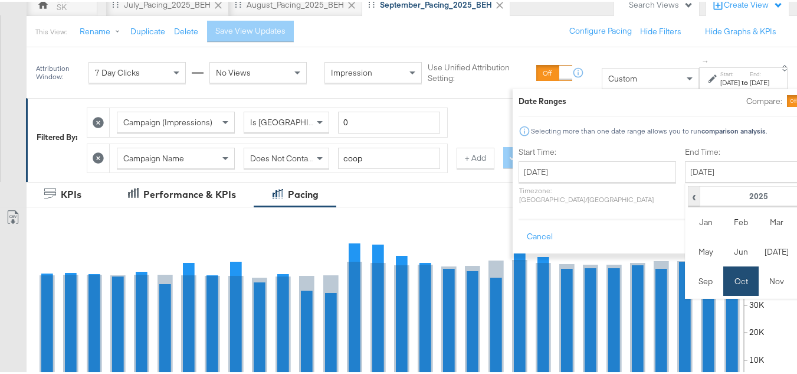
click at [689, 197] on span "‹" at bounding box center [694, 194] width 10 height 18
click at [724, 279] on td "Oct" at bounding box center [741, 279] width 35 height 30
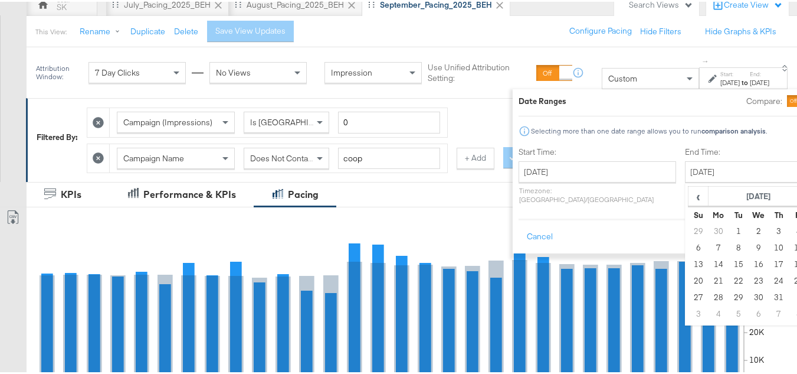
type input "[DATE]"
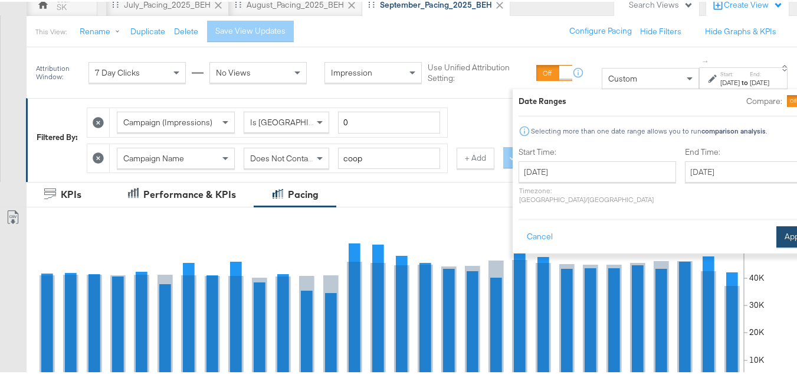
click at [777, 224] on button "Apply" at bounding box center [795, 234] width 37 height 21
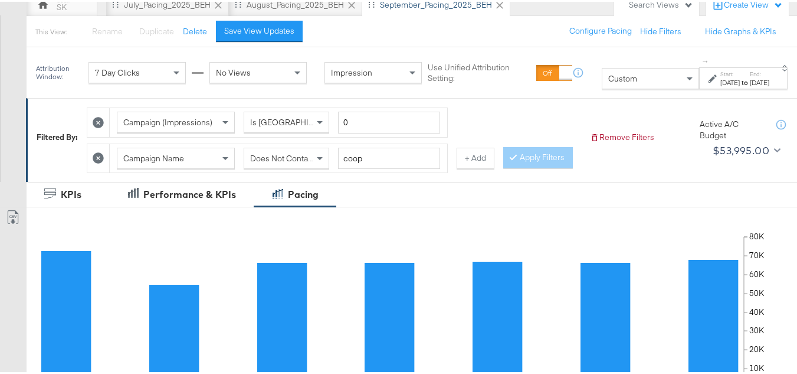
click at [740, 84] on strong "to" at bounding box center [745, 80] width 10 height 9
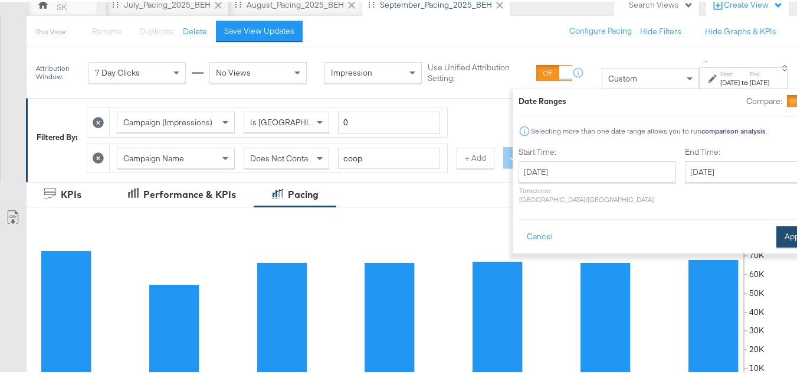
click at [777, 224] on button "Apply" at bounding box center [795, 234] width 37 height 21
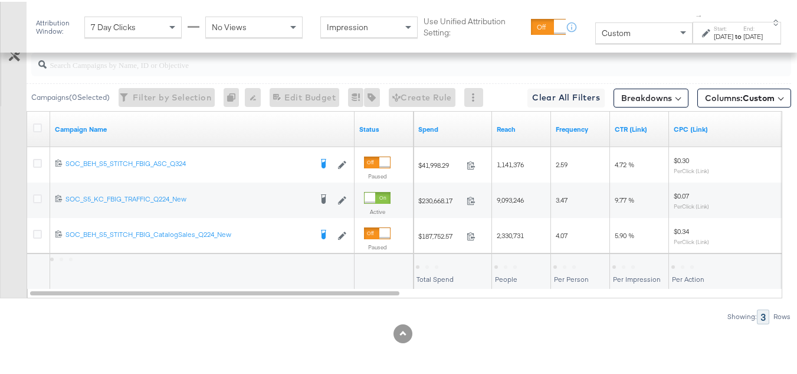
scroll to position [584, 0]
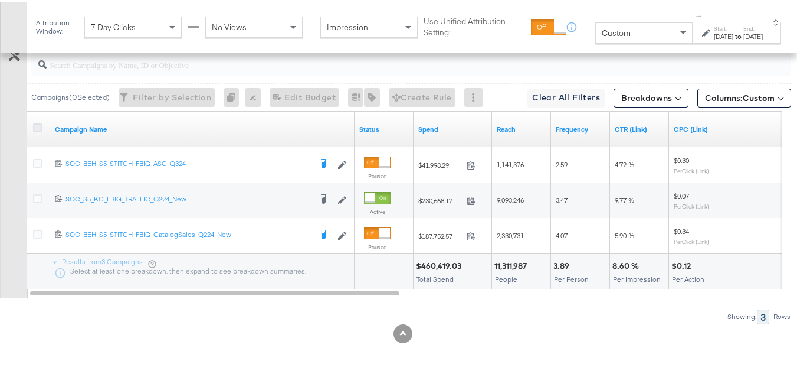
click at [38, 130] on icon at bounding box center [37, 126] width 9 height 9
click at [0, 0] on input "checkbox" at bounding box center [0, 0] width 0 height 0
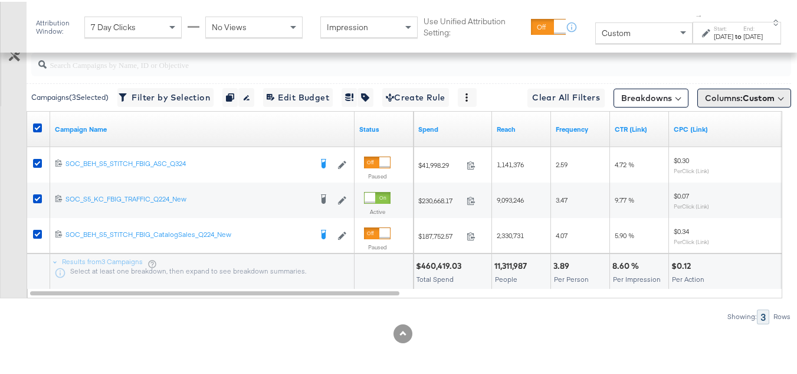
click at [727, 93] on span "Columns: Custom" at bounding box center [740, 96] width 70 height 12
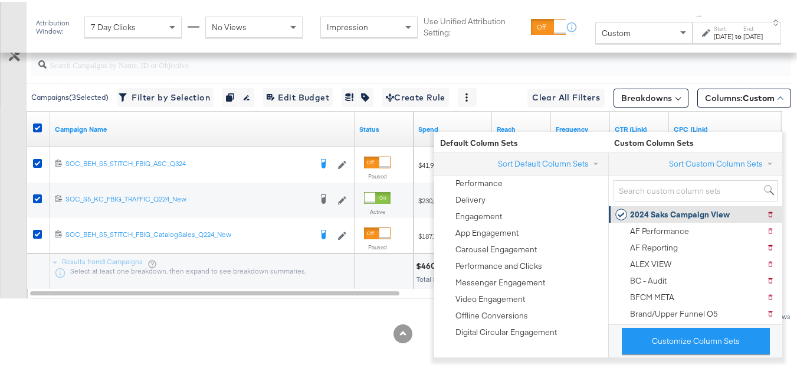
click at [664, 207] on div "2024 Saks Campaign View" at bounding box center [680, 212] width 100 height 11
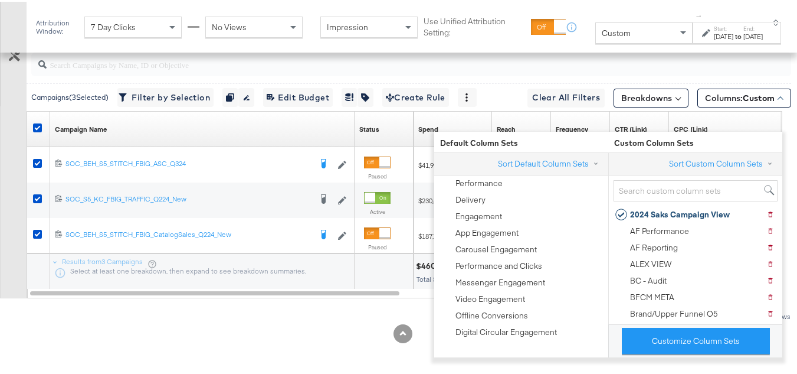
click at [0, 185] on div "Customize KPIs Export as CSV" at bounding box center [13, 157] width 27 height 277
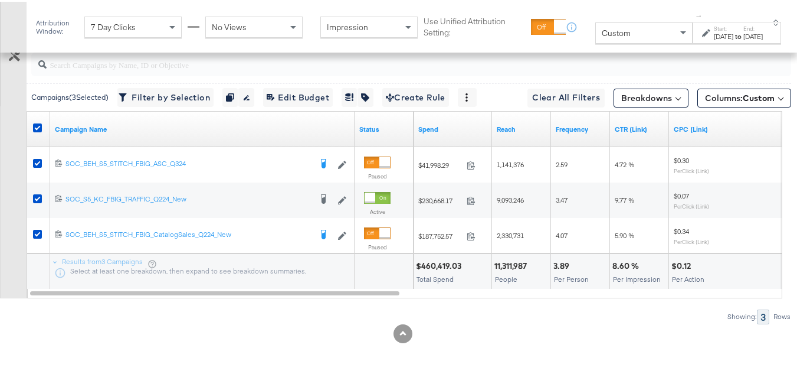
click at [450, 261] on div "$460,419.03" at bounding box center [440, 264] width 49 height 11
copy div "$460,419.03"
click at [509, 268] on div "11,311,987" at bounding box center [513, 264] width 36 height 11
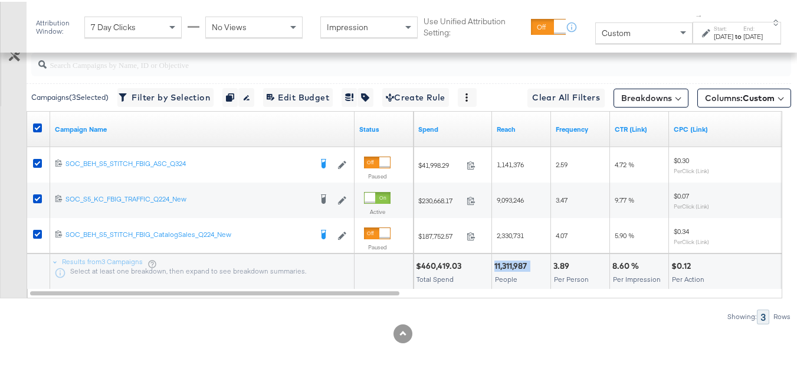
click at [509, 268] on div "11,311,987" at bounding box center [513, 264] width 36 height 11
copy div "11,311,987"
click at [555, 266] on div "3.89" at bounding box center [563, 264] width 19 height 11
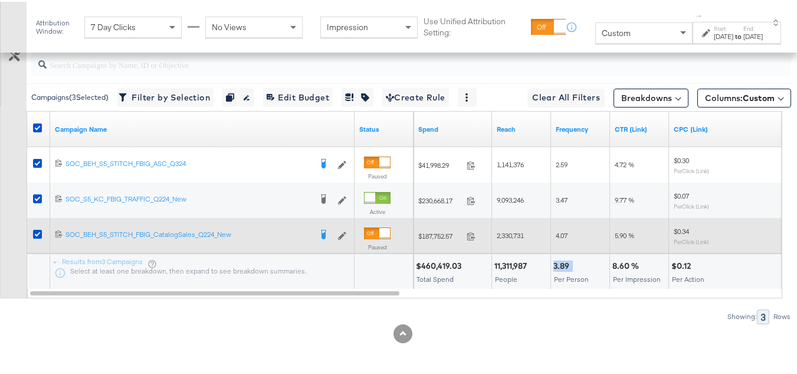
copy div "3.89"
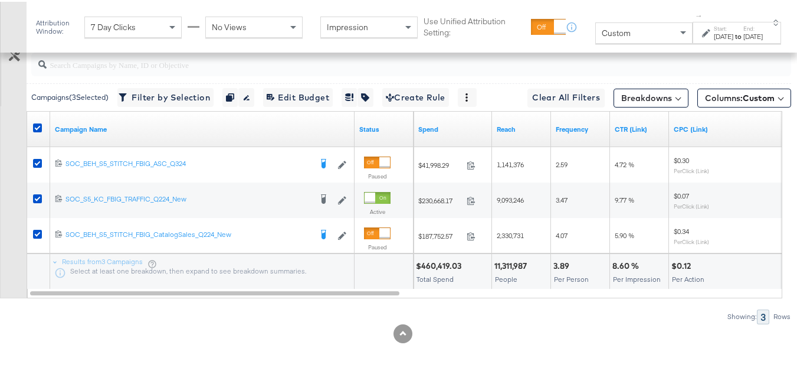
click at [619, 259] on div "8.60 %" at bounding box center [628, 264] width 30 height 11
copy div "8.60 %"
click at [678, 264] on div "$0.12" at bounding box center [683, 264] width 23 height 11
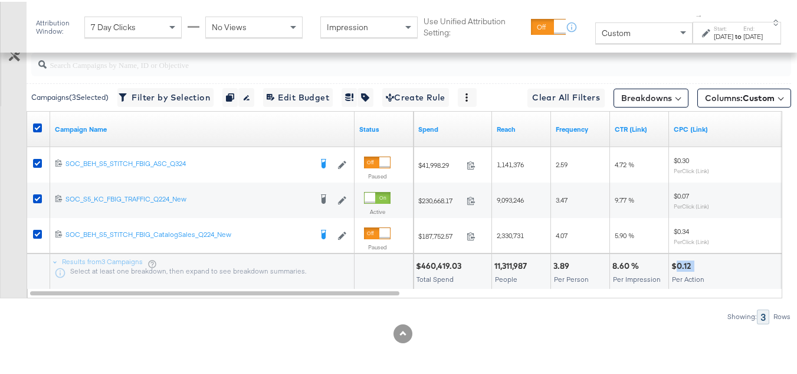
click at [678, 264] on div "$0.12" at bounding box center [683, 264] width 23 height 11
copy div "$0.12"
click at [608, 274] on div "3.89 Per Person" at bounding box center [580, 269] width 58 height 35
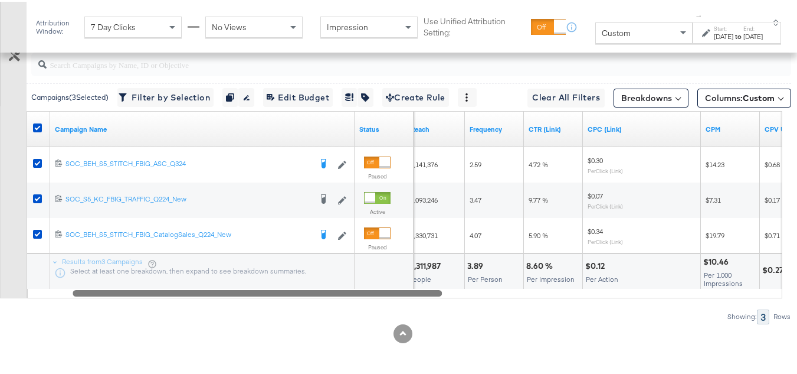
drag, startPoint x: 361, startPoint y: 291, endPoint x: 430, endPoint y: 292, distance: 68.5
click at [428, 292] on div at bounding box center [257, 291] width 369 height 10
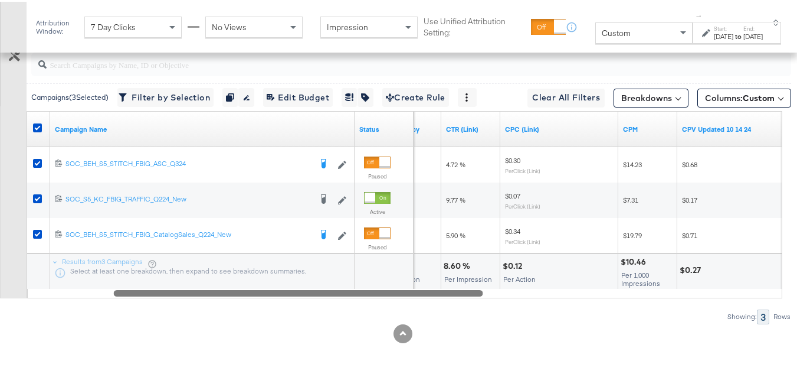
click at [628, 262] on div "$10.46" at bounding box center [635, 259] width 29 height 11
copy div "$10.46"
click at [540, 279] on div "Per Action" at bounding box center [559, 277] width 113 height 8
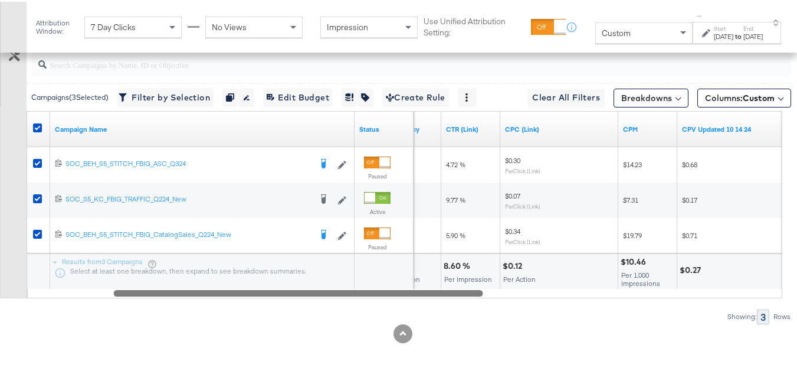
click at [688, 274] on div "$0.27" at bounding box center [736, 269] width 117 height 35
copy div "$0.27"
click at [508, 264] on div "$0.12" at bounding box center [514, 264] width 23 height 11
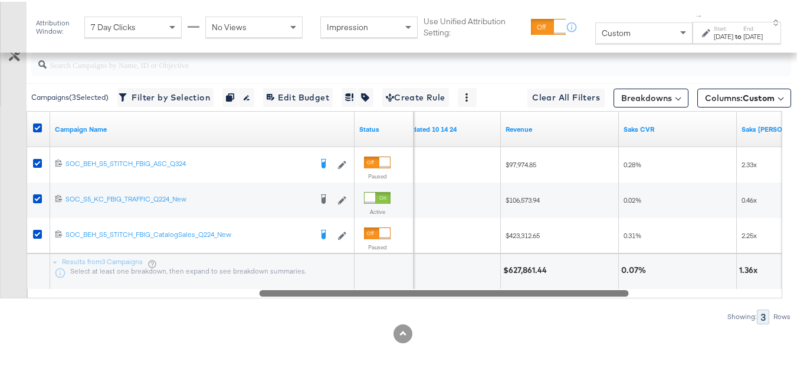
drag, startPoint x: 445, startPoint y: 295, endPoint x: 592, endPoint y: 296, distance: 147.0
click at [592, 296] on div at bounding box center [444, 291] width 369 height 10
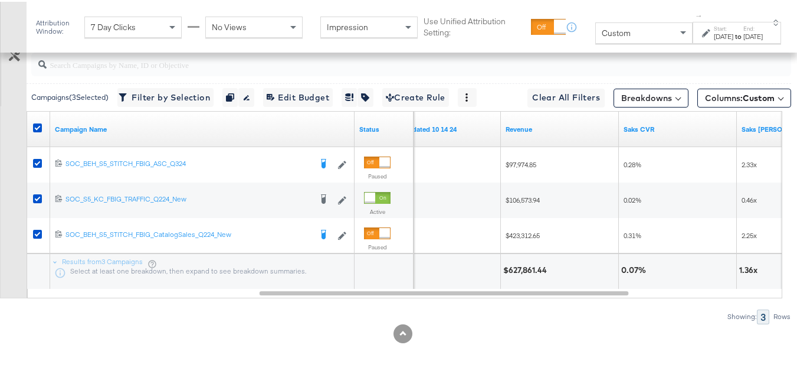
click at [524, 267] on div "$627,861.44" at bounding box center [526, 268] width 47 height 11
copy div "$627,861.44"
drag, startPoint x: 751, startPoint y: 269, endPoint x: 744, endPoint y: 269, distance: 7.1
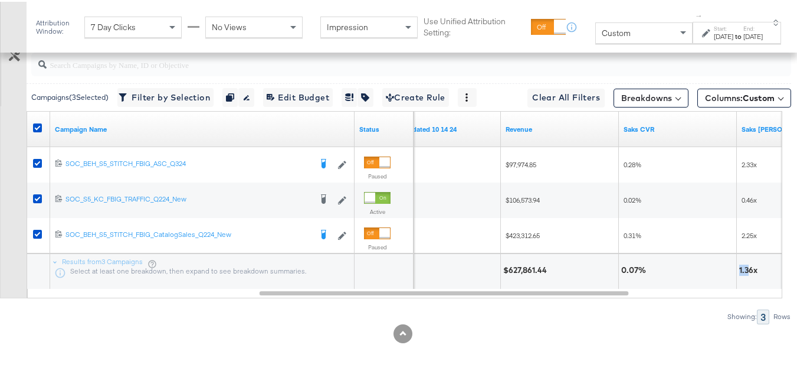
click at [736, 267] on div "$0.27 $627,861.44 0.07% 1.36x" at bounding box center [520, 268] width 1141 height 35
click at [752, 270] on div "1.36x" at bounding box center [751, 268] width 22 height 11
drag, startPoint x: 752, startPoint y: 269, endPoint x: 734, endPoint y: 269, distance: 17.7
click at [734, 269] on div "$0.27 $627,861.44 0.07% 1.36x" at bounding box center [520, 268] width 1141 height 35
drag, startPoint x: 763, startPoint y: 277, endPoint x: 747, endPoint y: 267, distance: 19.0
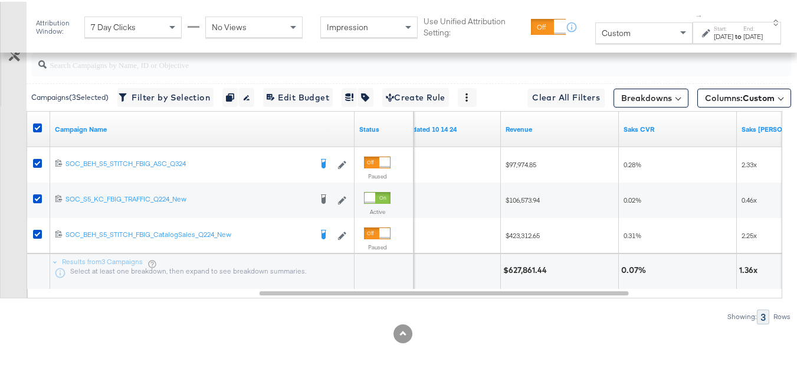
click at [763, 276] on div "1.36x" at bounding box center [795, 269] width 117 height 35
drag, startPoint x: 754, startPoint y: 266, endPoint x: 734, endPoint y: 266, distance: 20.1
click at [734, 266] on div "$0.27 $627,861.44 0.07% 1.36x" at bounding box center [520, 268] width 1141 height 35
copy div "1.36"
drag, startPoint x: 639, startPoint y: 266, endPoint x: 613, endPoint y: 266, distance: 26.0
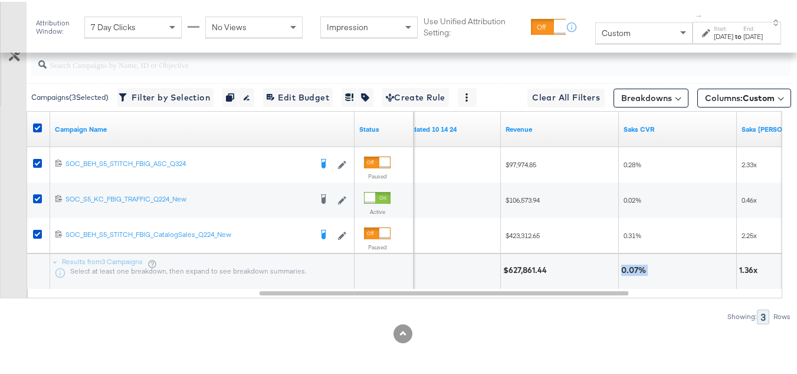
click at [613, 266] on div "$0.27 $627,861.44 0.07% 1.36x" at bounding box center [520, 268] width 1141 height 35
copy div "0.07%"
click at [681, 264] on div at bounding box center [692, 268] width 84 height 11
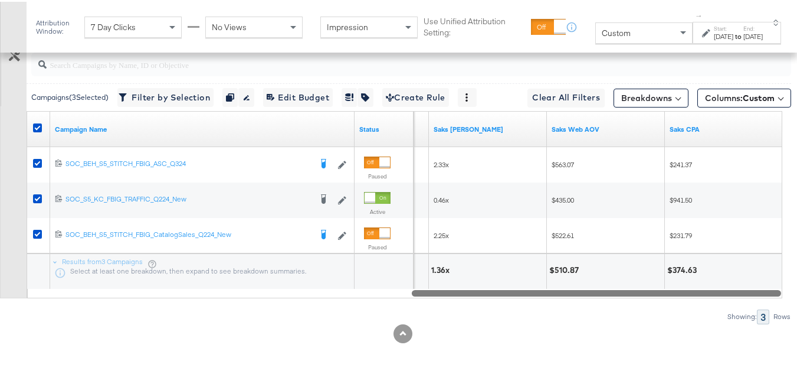
drag, startPoint x: 613, startPoint y: 293, endPoint x: 806, endPoint y: 286, distance: 193.1
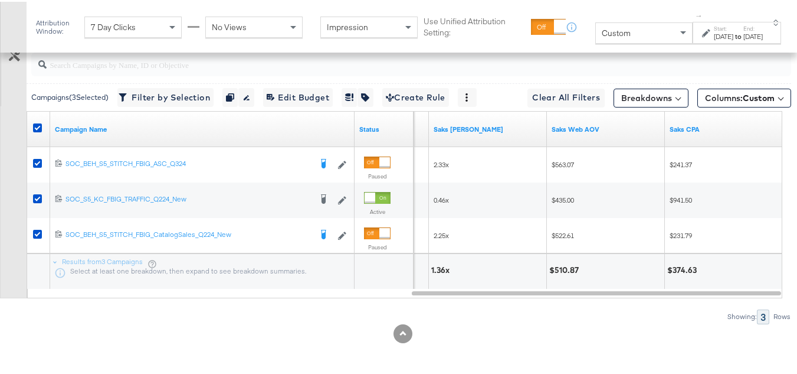
click at [568, 264] on div "$510.87" at bounding box center [565, 268] width 33 height 11
click at [665, 256] on div "$510.87" at bounding box center [606, 268] width 118 height 35
click at [714, 34] on div "[DATE]" at bounding box center [723, 34] width 19 height 9
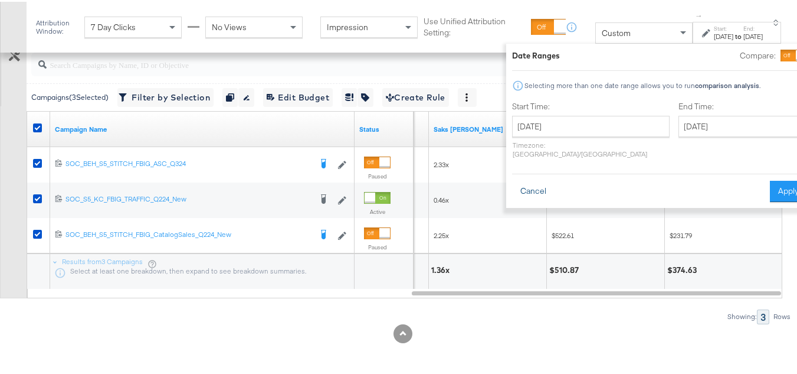
click at [515, 181] on button "Cancel" at bounding box center [533, 189] width 42 height 21
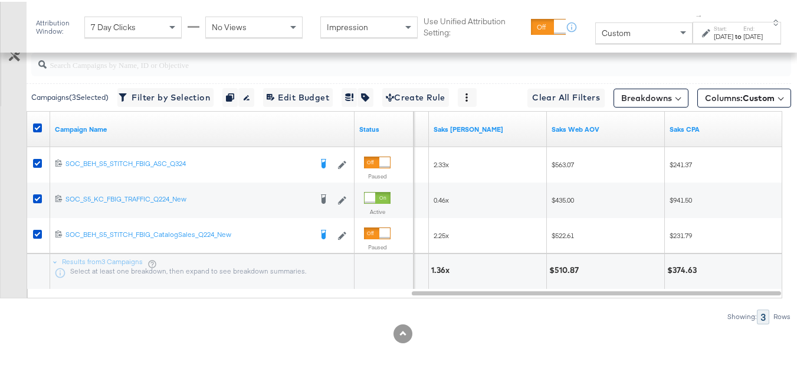
scroll to position [0, 0]
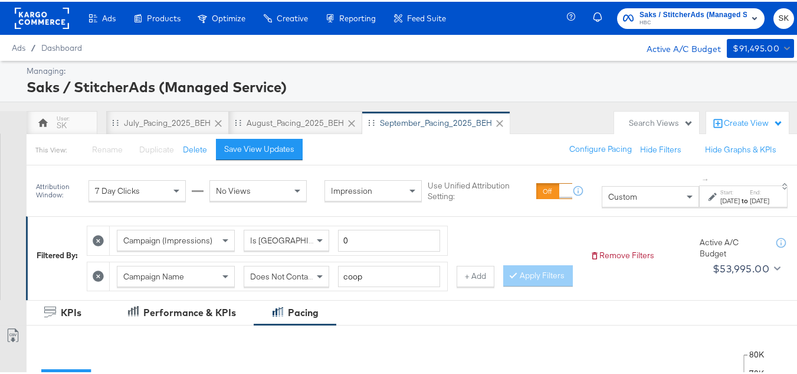
click at [27, 23] on rect at bounding box center [42, 16] width 54 height 21
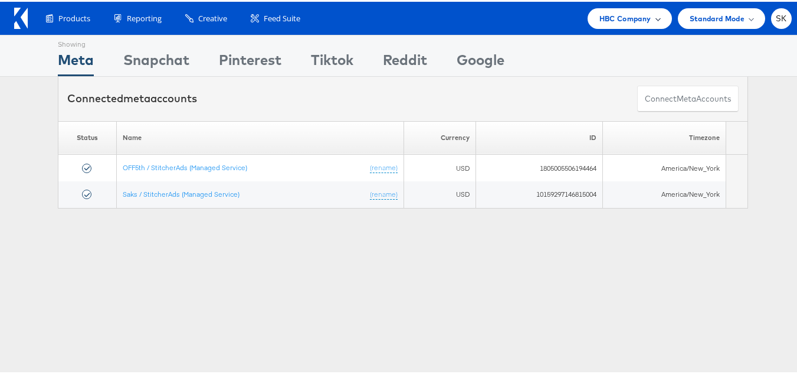
click at [627, 12] on span "HBC Company" at bounding box center [626, 17] width 52 height 12
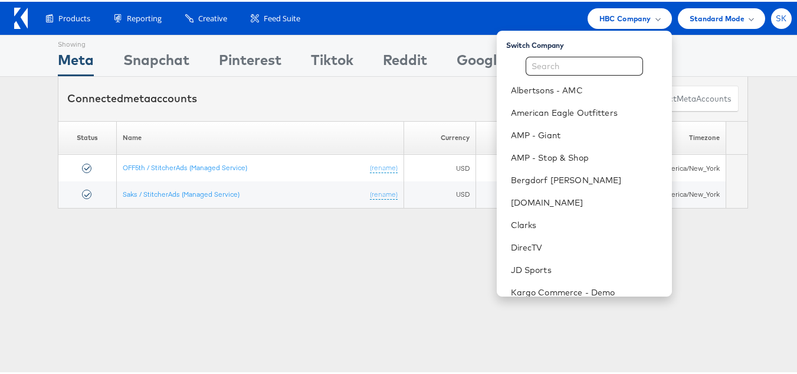
click at [776, 16] on span "SK" at bounding box center [781, 17] width 11 height 8
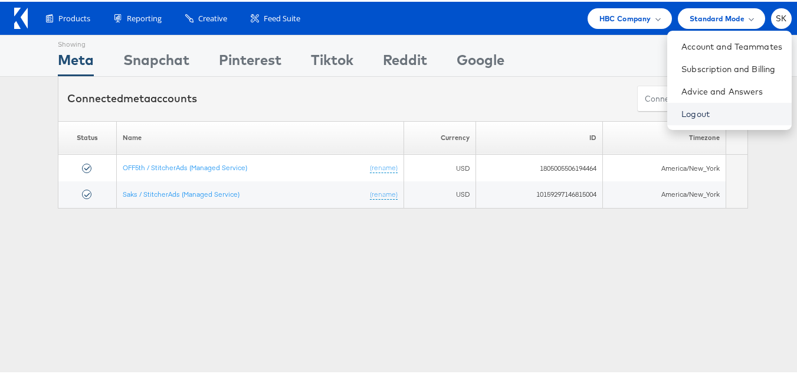
click at [682, 111] on link "Logout" at bounding box center [732, 112] width 101 height 12
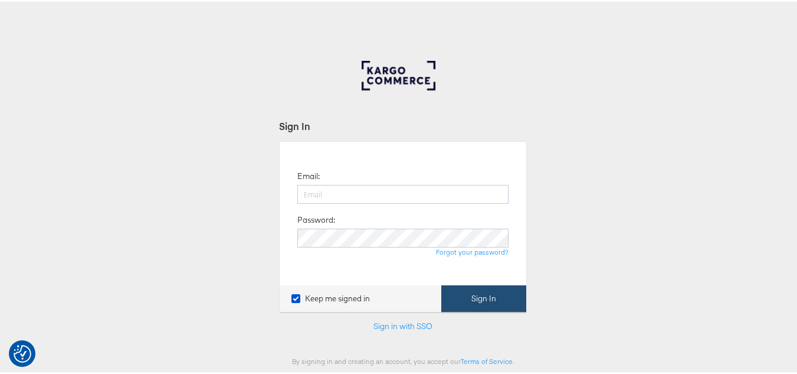
type input "[PERSON_NAME][EMAIL_ADDRESS][DOMAIN_NAME]"
click at [487, 297] on button "Sign In" at bounding box center [483, 296] width 85 height 27
